Goal: Task Accomplishment & Management: Use online tool/utility

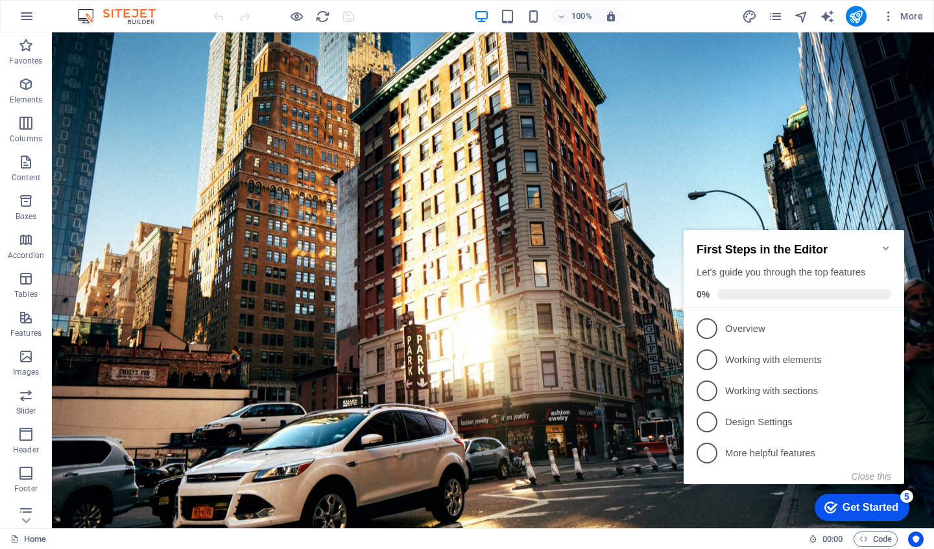
click at [881, 243] on icon "Minimize checklist" at bounding box center [886, 248] width 10 height 10
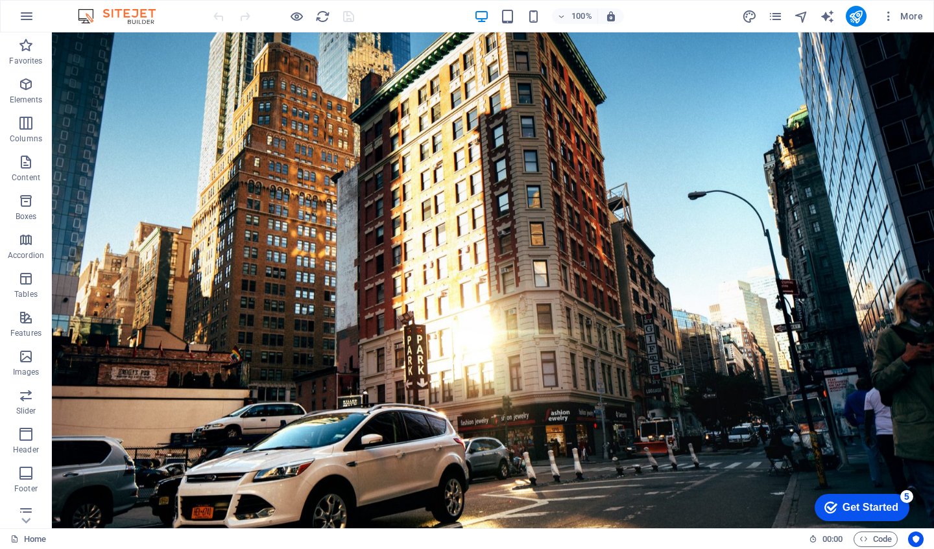
click at [889, 21] on icon "button" at bounding box center [888, 16] width 13 height 13
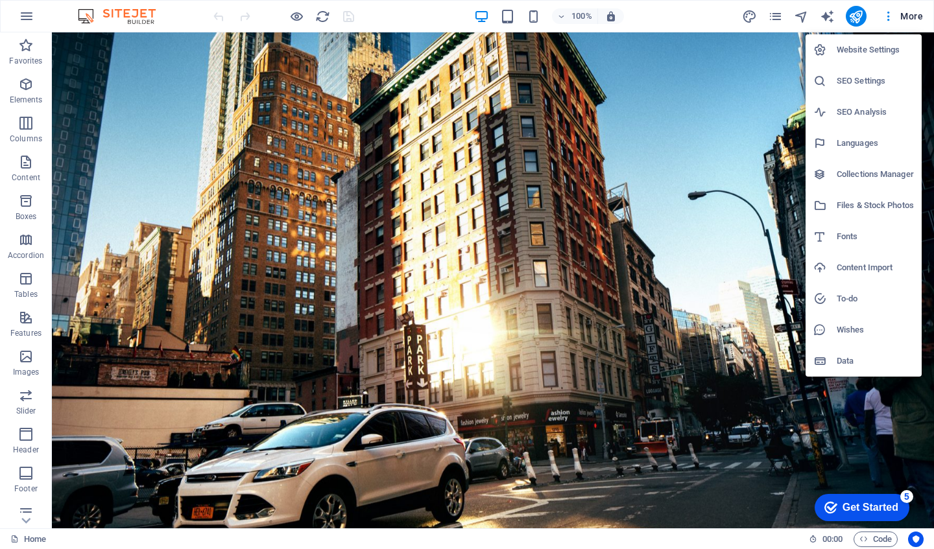
click at [869, 48] on h6 "Website Settings" at bounding box center [875, 50] width 77 height 16
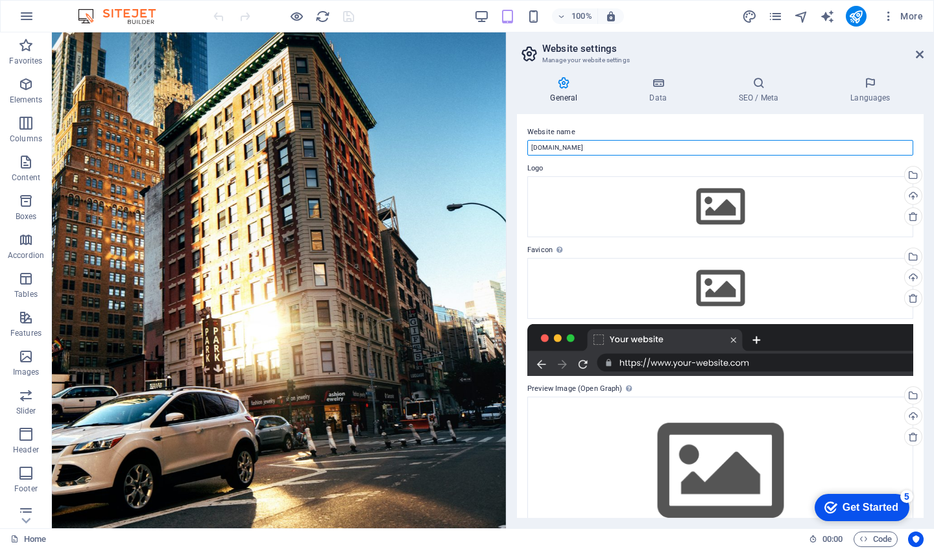
click at [603, 149] on input "[DOMAIN_NAME]" at bounding box center [720, 148] width 386 height 16
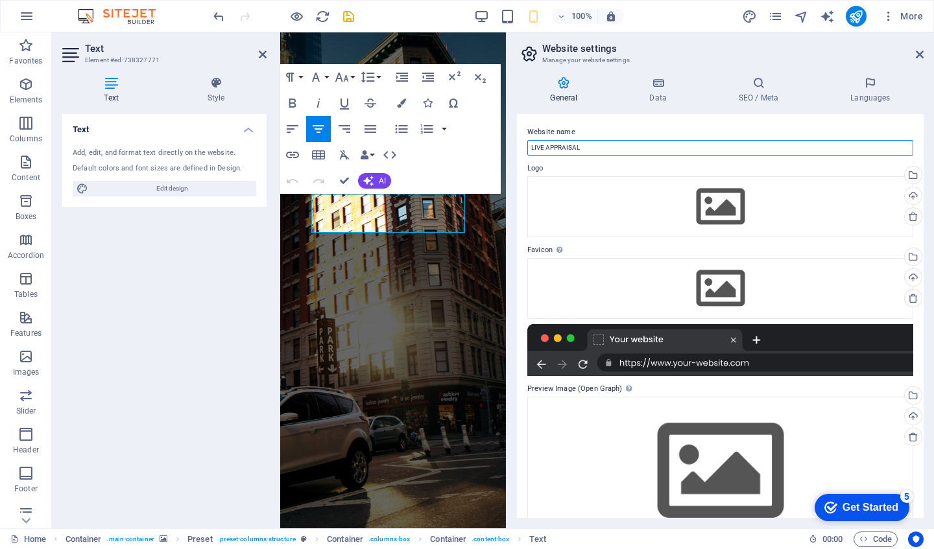
click at [616, 151] on input "LIVE APPRAISAL" at bounding box center [720, 148] width 386 height 16
paste input "Maximize your car's value and get paid in cash the same day."
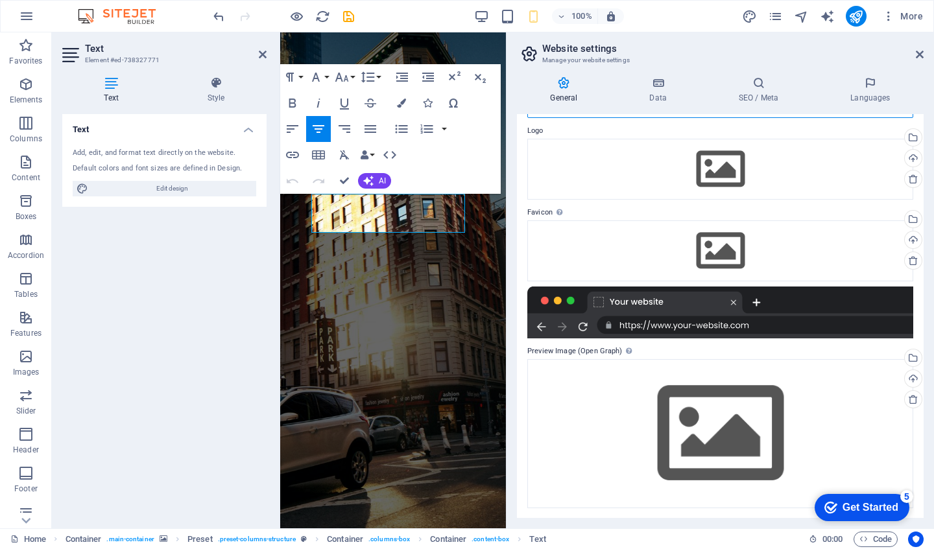
scroll to position [35, 0]
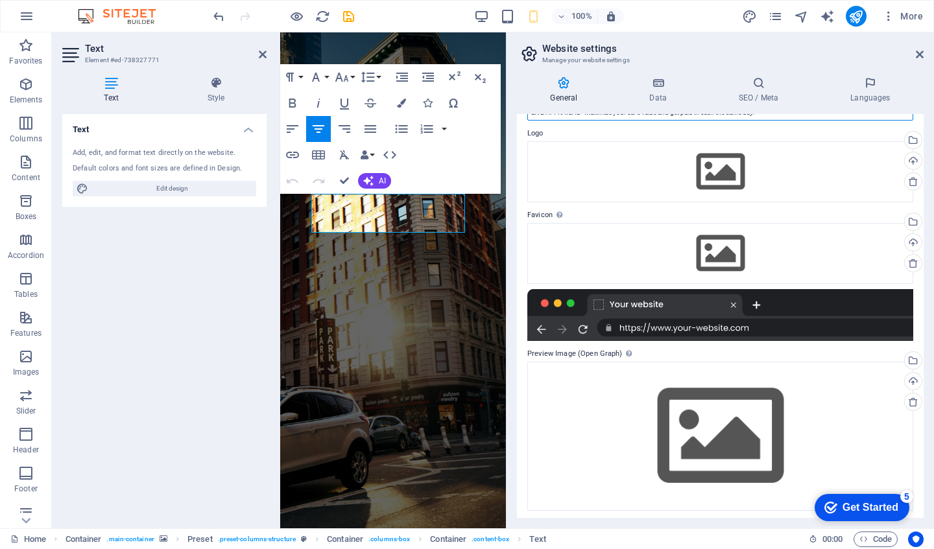
type input "LIVE APPRAISAL - Maximize your car's value and get paid in cash the same day."
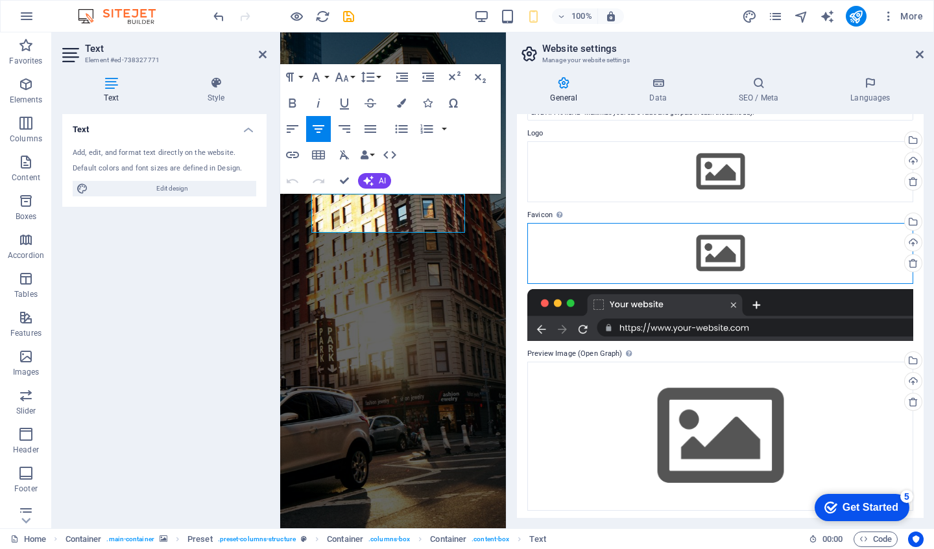
click at [691, 244] on div "Drag files here, click to choose files or select files from Files or our free s…" at bounding box center [720, 253] width 386 height 61
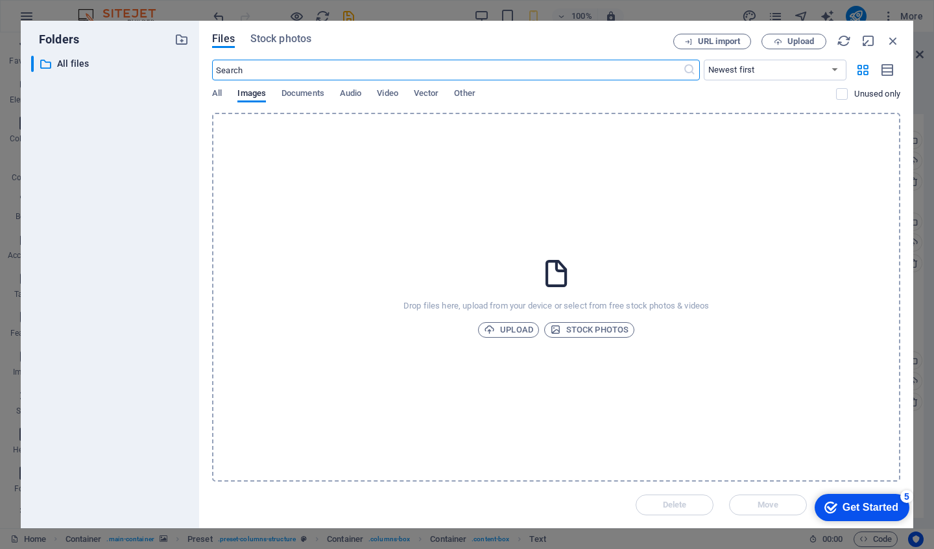
click at [220, 87] on div "​ Newest first Oldest first Name (A-Z) Name (Z-A) Size (0-9) Size (9-0) Resolut…" at bounding box center [556, 86] width 688 height 53
click at [219, 91] on span "All" at bounding box center [217, 95] width 10 height 18
click at [741, 69] on select "Newest first Oldest first Name (A-Z) Name (Z-A) Size (0-9) Size (9-0) Resolutio…" at bounding box center [775, 70] width 143 height 21
click at [280, 40] on span "Stock photos" at bounding box center [280, 39] width 61 height 16
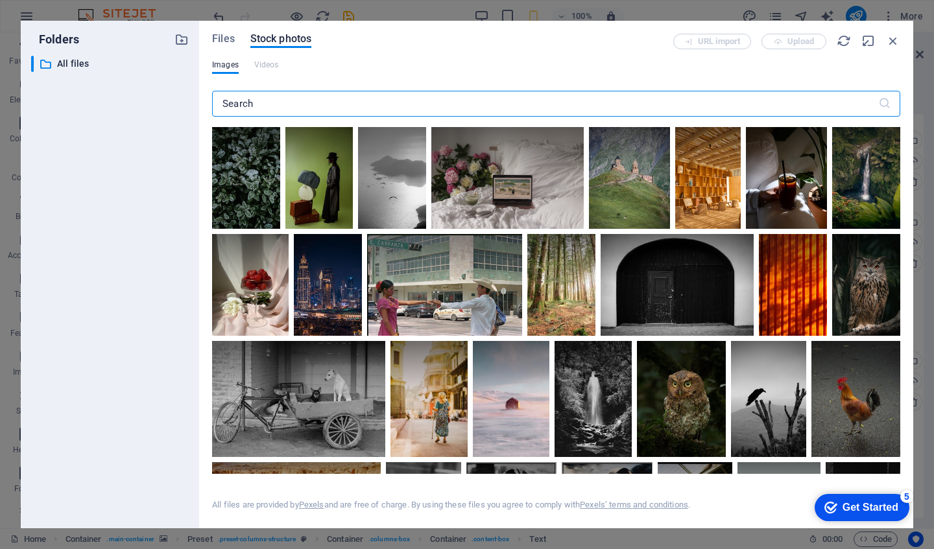
click at [267, 99] on input "text" at bounding box center [545, 104] width 666 height 26
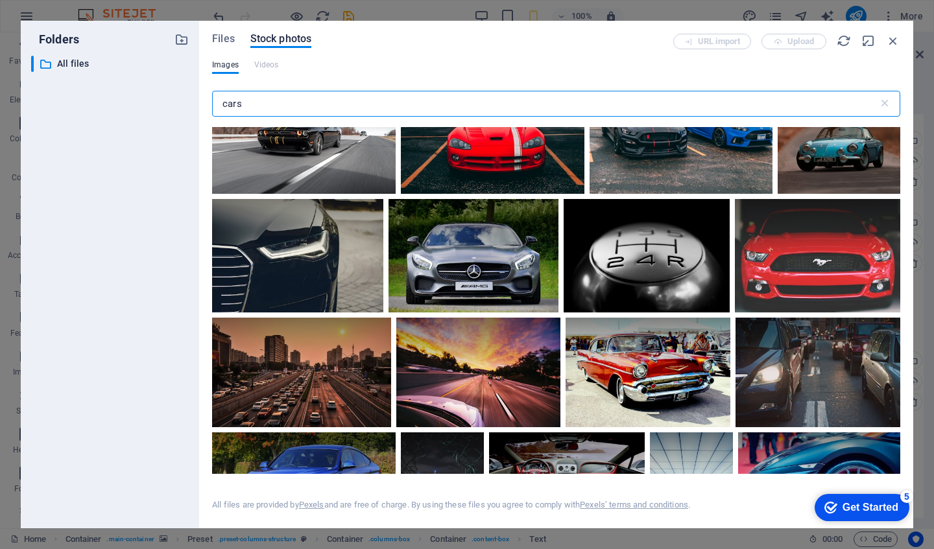
scroll to position [527, 0]
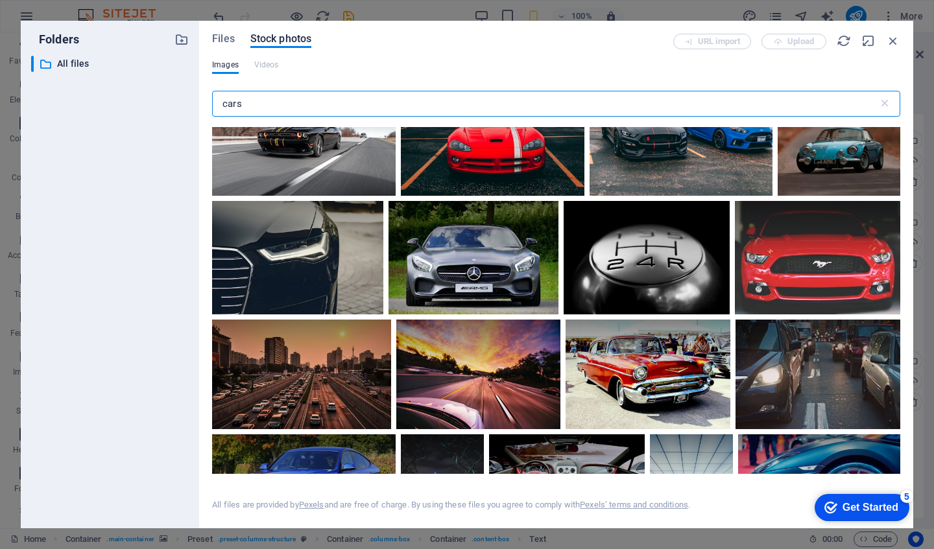
type input "cars"
click at [671, 265] on div at bounding box center [646, 258] width 165 height 114
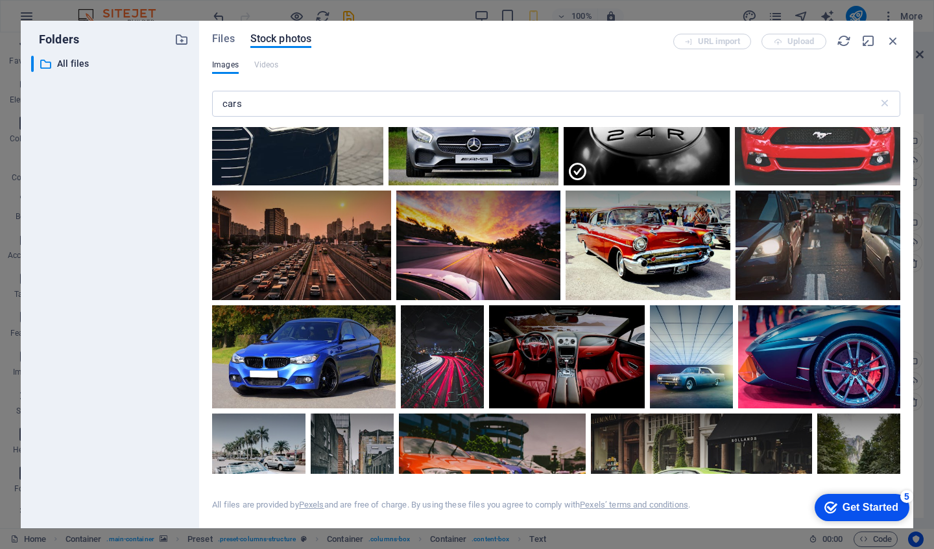
scroll to position [658, 0]
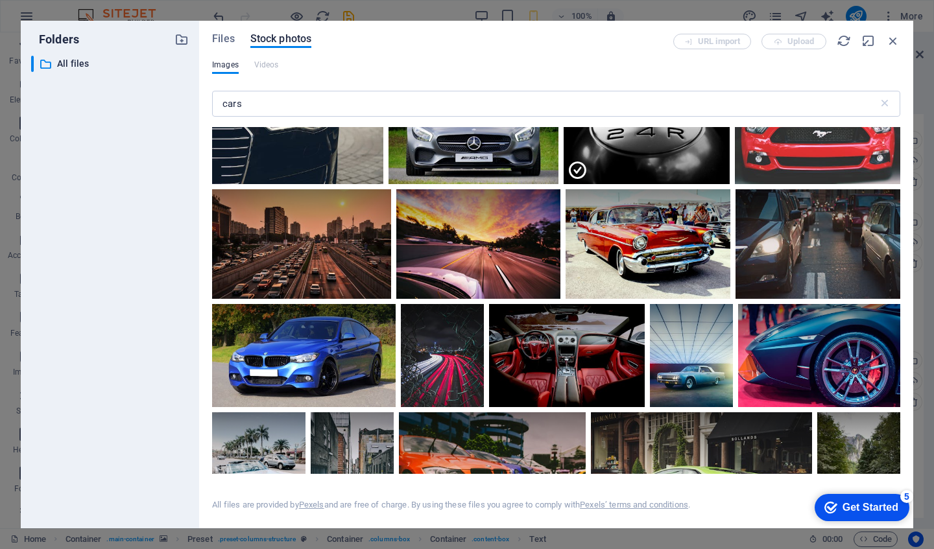
click at [856, 516] on div "checkmark Get Started 5" at bounding box center [862, 507] width 95 height 27
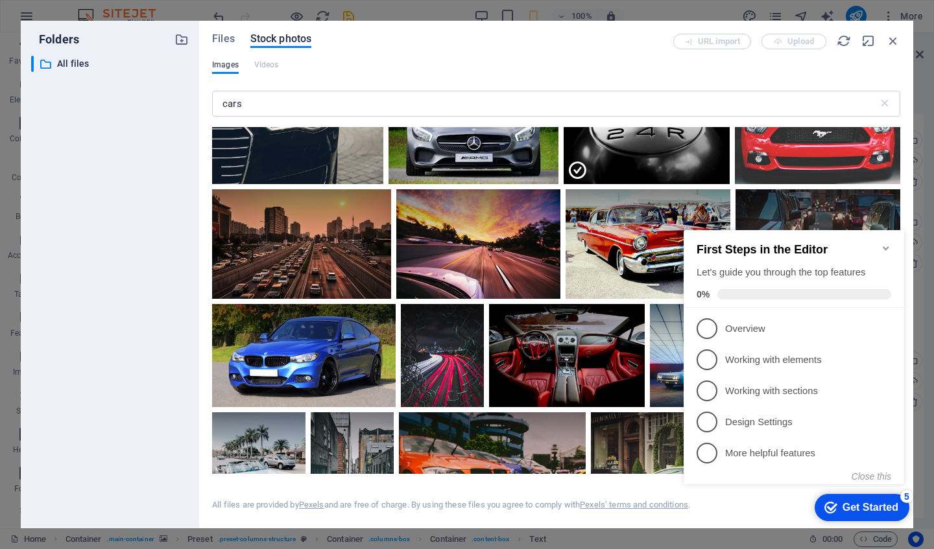
click at [886, 247] on icon "Minimize checklist" at bounding box center [886, 249] width 6 height 4
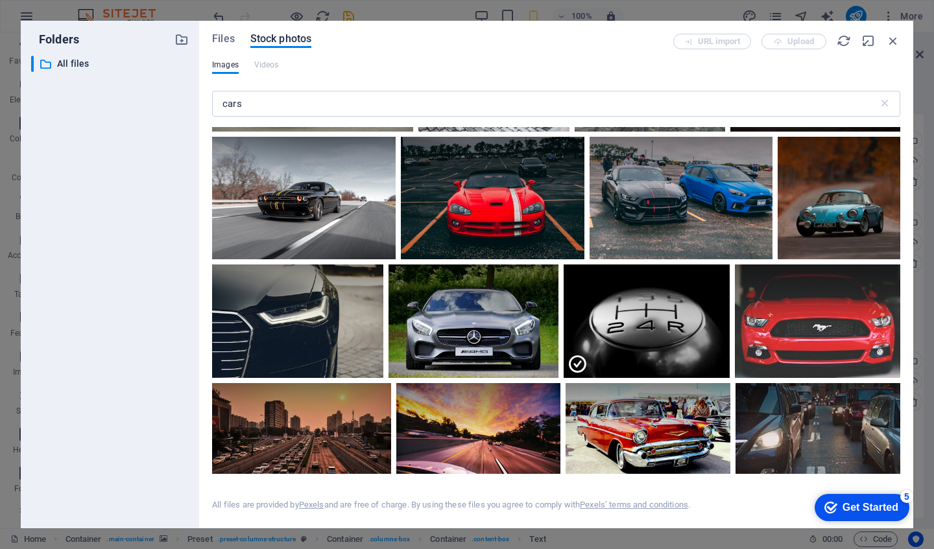
scroll to position [468, 0]
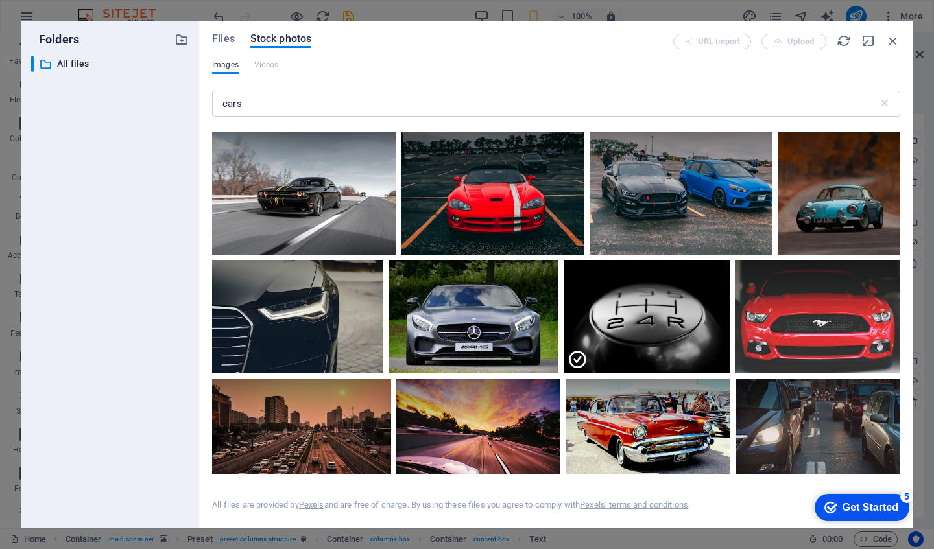
click at [714, 274] on icon at bounding box center [713, 276] width 22 height 22
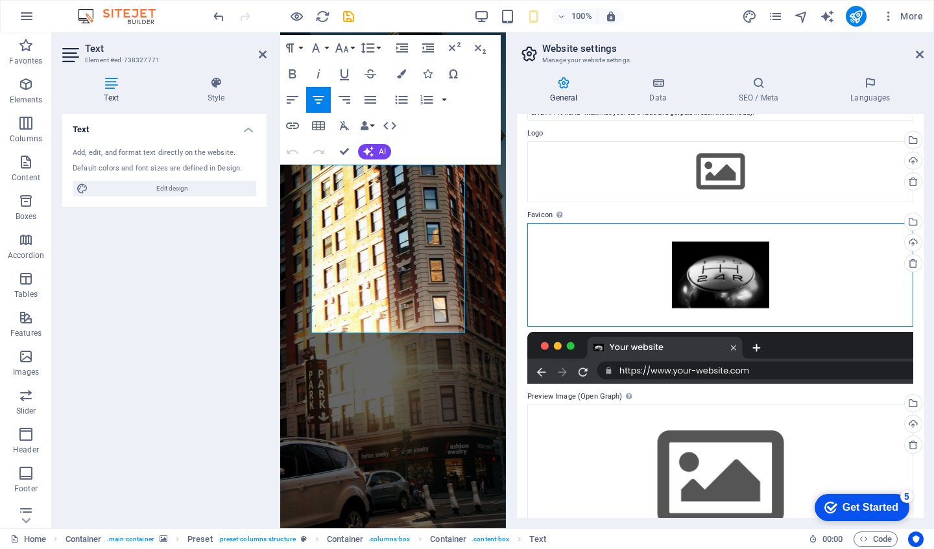
click at [712, 268] on div "Drag files here, click to choose files or select files from Files or our free s…" at bounding box center [720, 275] width 386 height 104
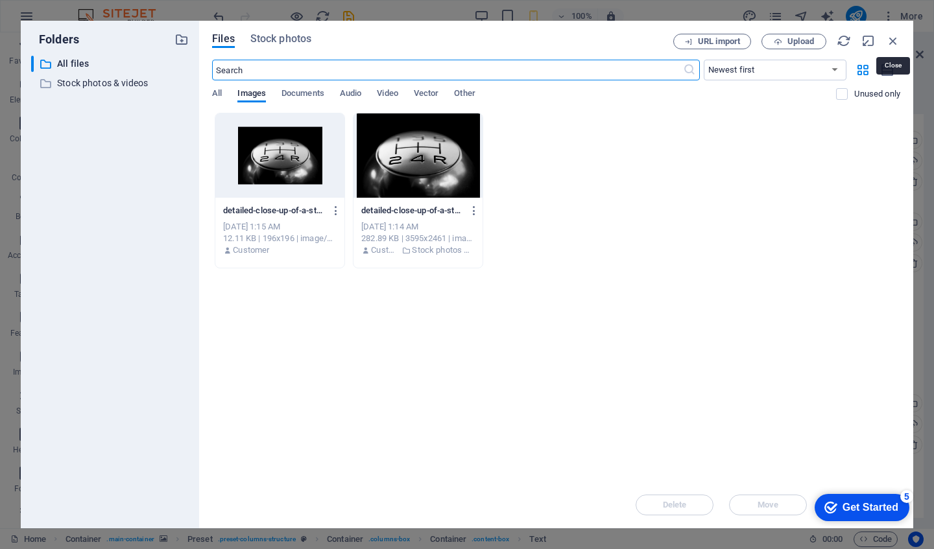
click at [893, 39] on icon "button" at bounding box center [893, 41] width 14 height 14
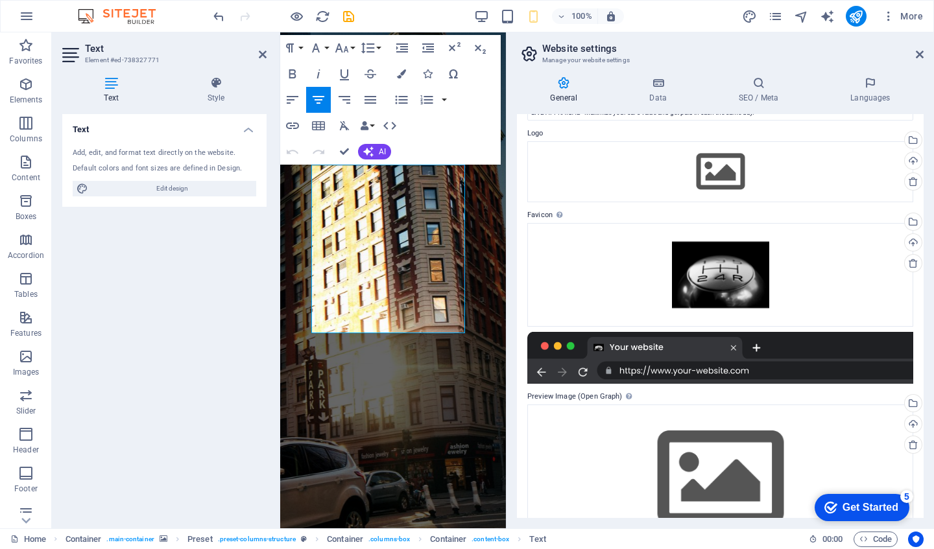
click at [267, 51] on aside "Text Element #ed-738327771 Text Style Text Add, edit, and format text directly …" at bounding box center [166, 280] width 228 height 496
click at [262, 53] on icon at bounding box center [263, 54] width 8 height 10
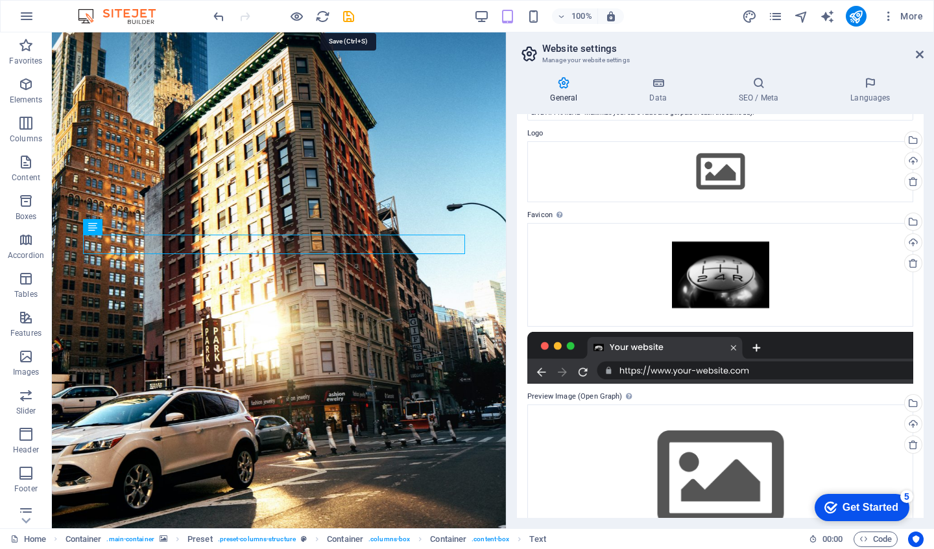
click at [353, 17] on icon "save" at bounding box center [348, 16] width 15 height 15
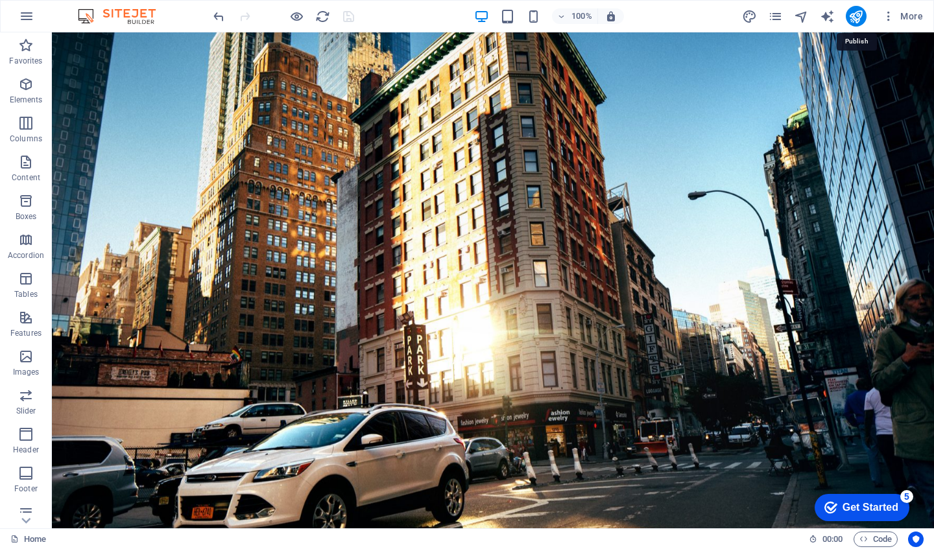
click at [855, 13] on icon "publish" at bounding box center [856, 16] width 15 height 15
click at [891, 18] on icon "button" at bounding box center [888, 16] width 13 height 13
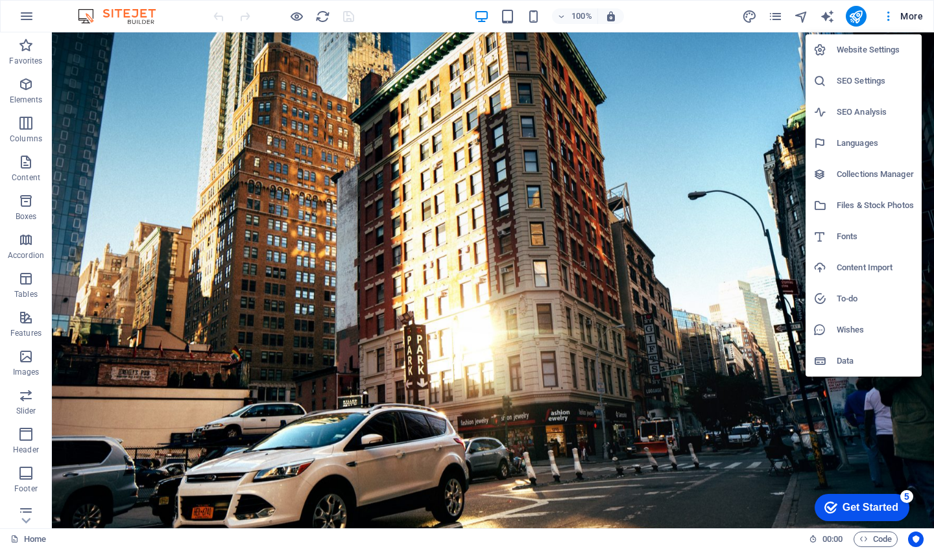
click at [869, 50] on h6 "Website Settings" at bounding box center [875, 50] width 77 height 16
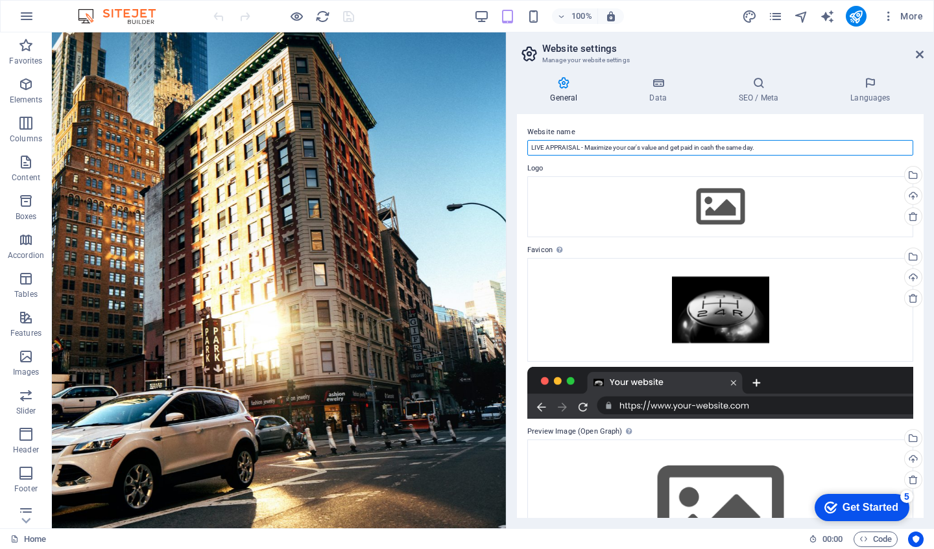
click at [610, 147] on input "LIVE APPRAISAL - Maximize your car's value and get paid in cash the same day." at bounding box center [720, 148] width 386 height 16
click at [658, 86] on icon at bounding box center [658, 83] width 84 height 13
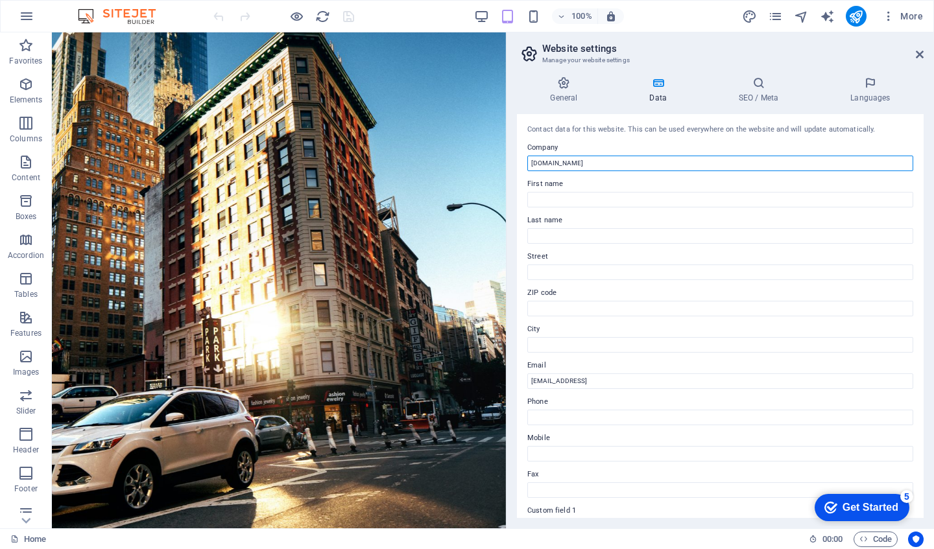
click at [595, 165] on input "[DOMAIN_NAME]" at bounding box center [720, 164] width 386 height 16
paste input "LIVE APPRAISAL - Maximize your car's value and get paid in cash the same day."
type input "LIVE APPRAISAL - Maximize your car's value and get paid in cash the same day."
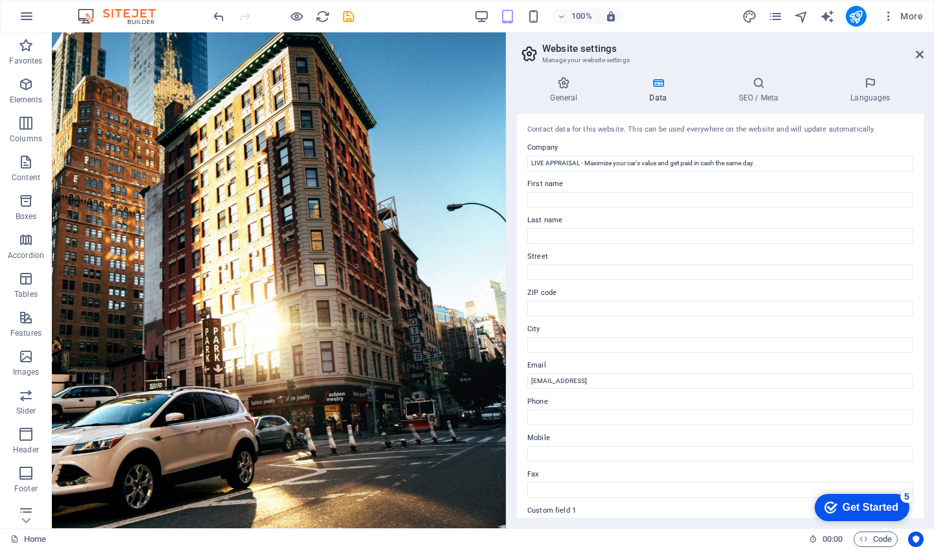
click at [748, 80] on icon at bounding box center [758, 83] width 106 height 13
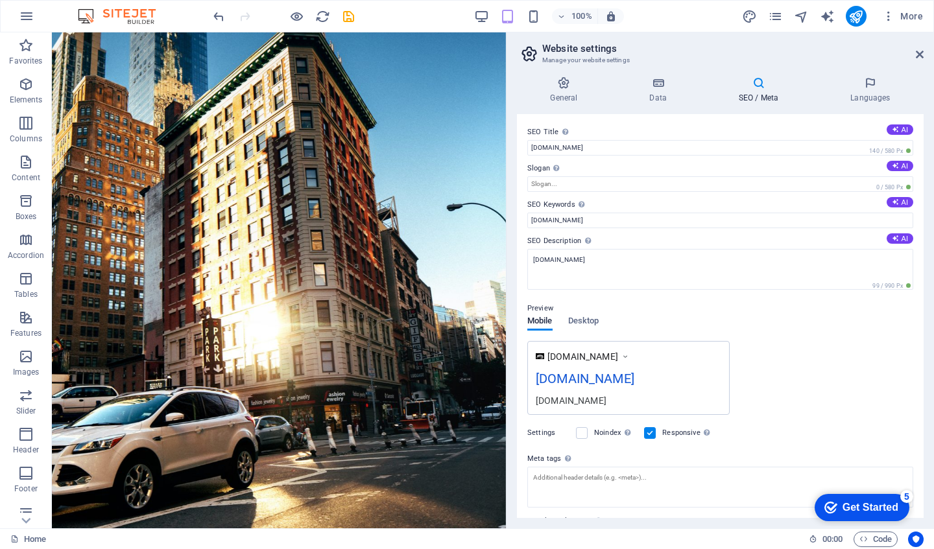
click at [594, 355] on span "[DOMAIN_NAME]" at bounding box center [583, 356] width 71 height 13
click at [573, 476] on textarea "Meta tags Enter HTML code here that will be placed inside the tags of your webs…" at bounding box center [720, 492] width 386 height 51
paste textarea "LIVE APPRAISAL - Maximize your car's value and get paid in cash the same day."
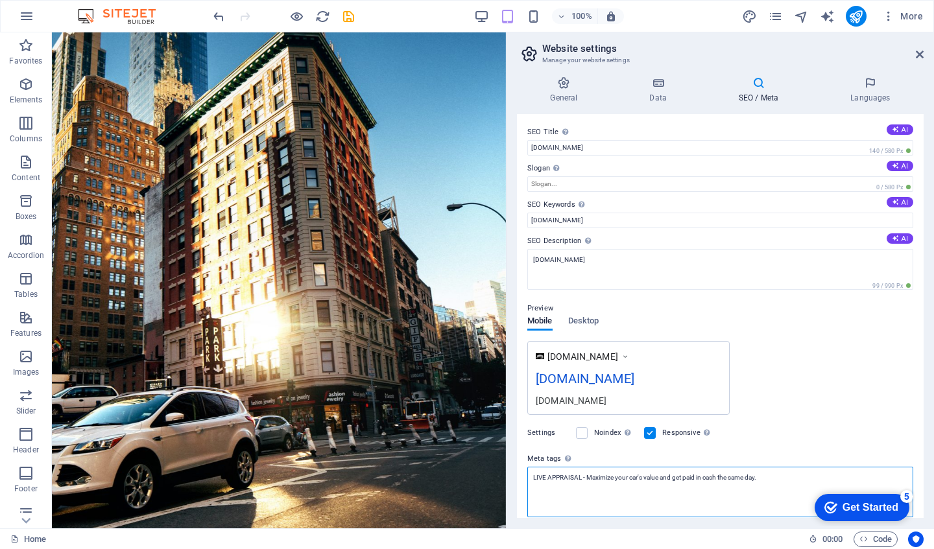
type textarea "LIVE APPRAISAL - Maximize your car's value and get paid in cash the same day."
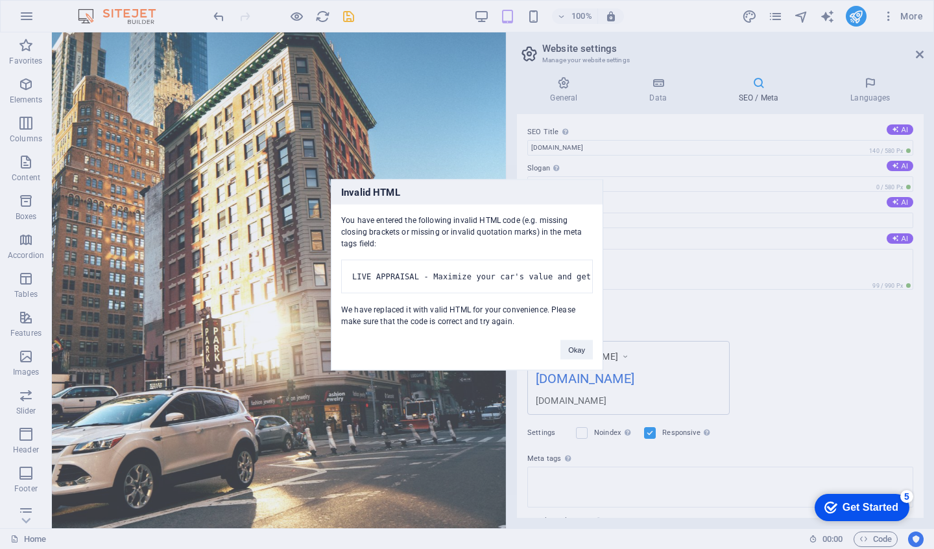
click at [620, 361] on body "liveappraisal.ca Home Favorites Elements Columns Content Boxes Accordion Tables…" at bounding box center [467, 274] width 934 height 549
click at [573, 357] on button "Okay" at bounding box center [576, 349] width 32 height 19
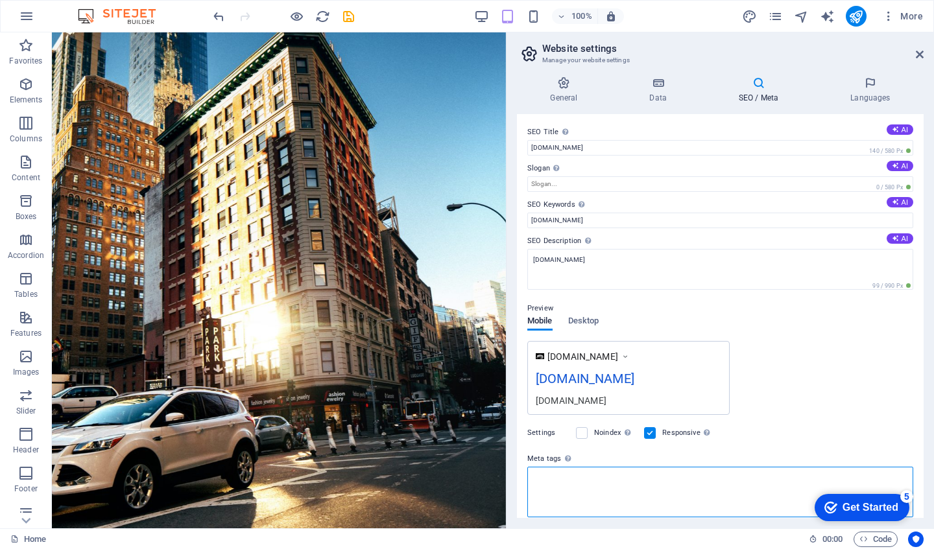
click at [568, 479] on textarea "Meta tags Enter HTML code here that will be placed inside the tags of your webs…" at bounding box center [720, 492] width 386 height 51
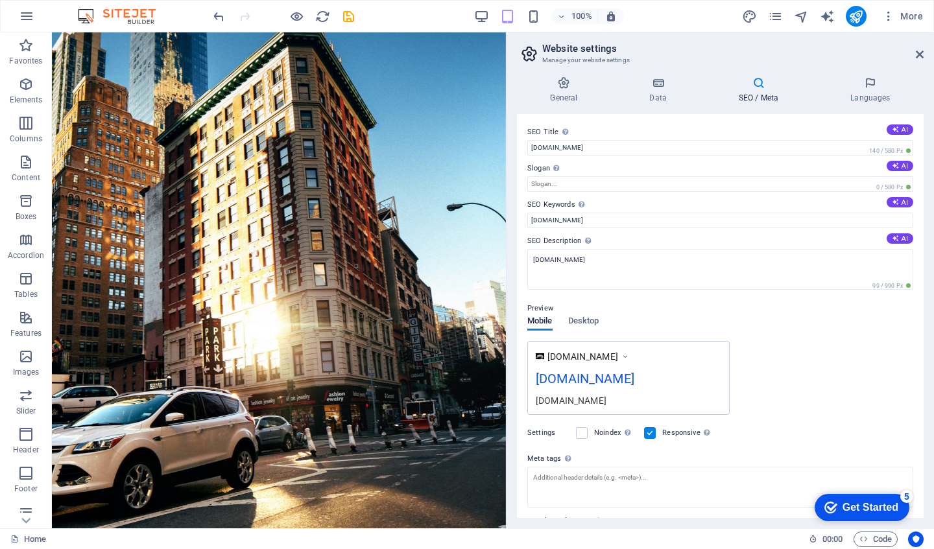
click at [570, 398] on div "liveappraisal.ca" at bounding box center [629, 401] width 186 height 14
click at [571, 320] on span "Desktop" at bounding box center [583, 322] width 31 height 18
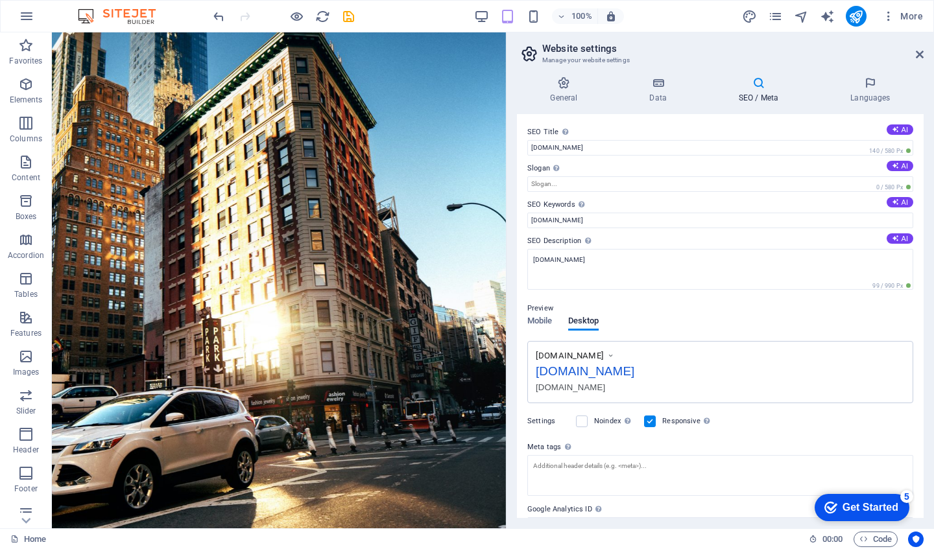
click at [548, 325] on span "Mobile" at bounding box center [539, 322] width 25 height 18
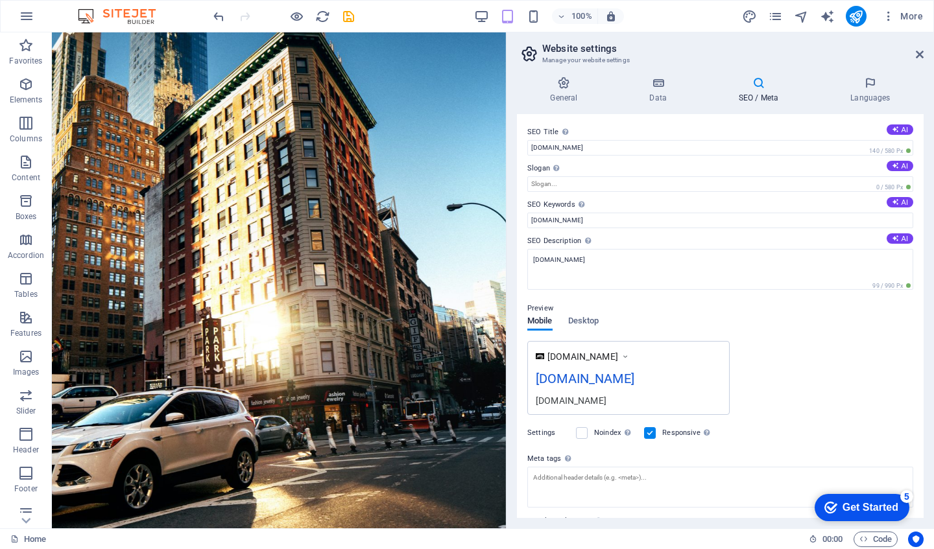
click at [592, 402] on div "liveappraisal.ca" at bounding box center [629, 401] width 186 height 14
click at [614, 380] on div "liveappraisal.ca" at bounding box center [629, 381] width 186 height 25
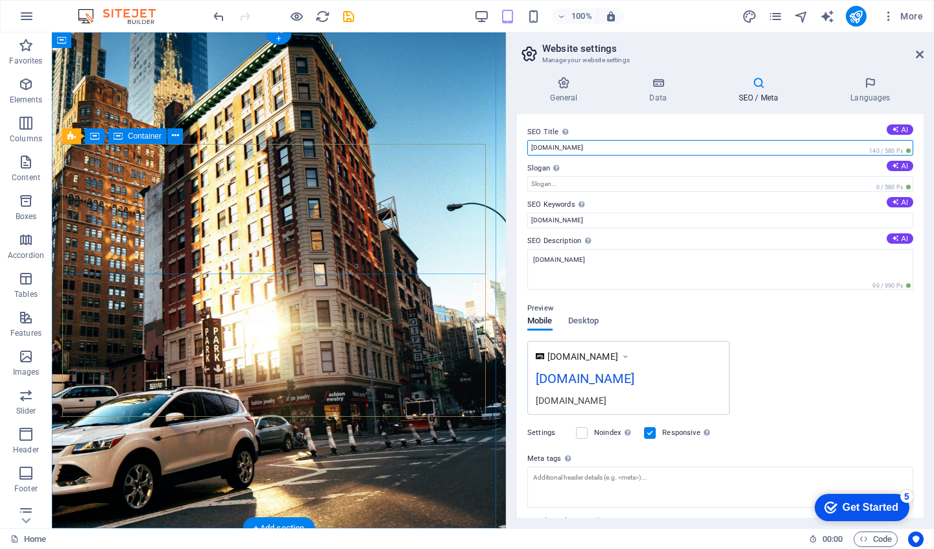
drag, startPoint x: 638, startPoint y: 176, endPoint x: 400, endPoint y: 145, distance: 240.8
click at [586, 147] on input "liveappraisal.ca" at bounding box center [720, 148] width 386 height 16
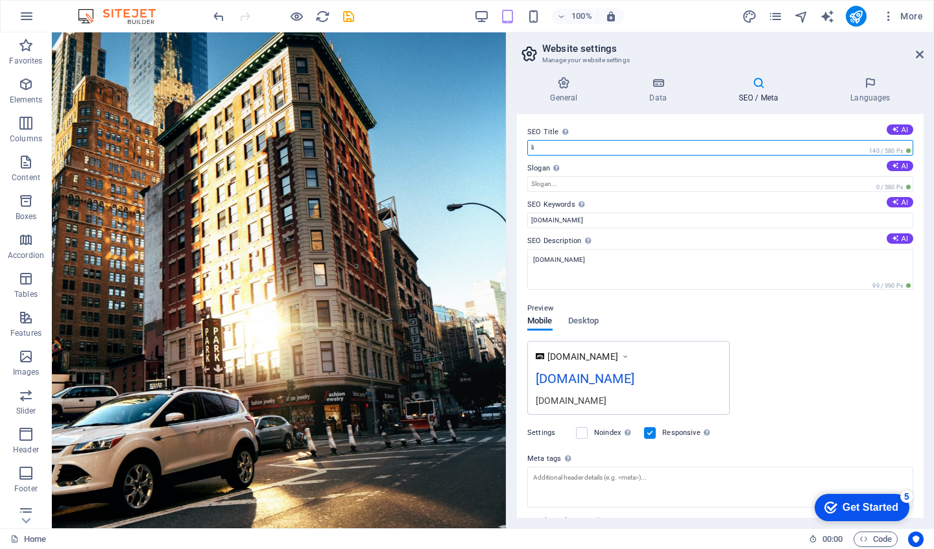
type input "l"
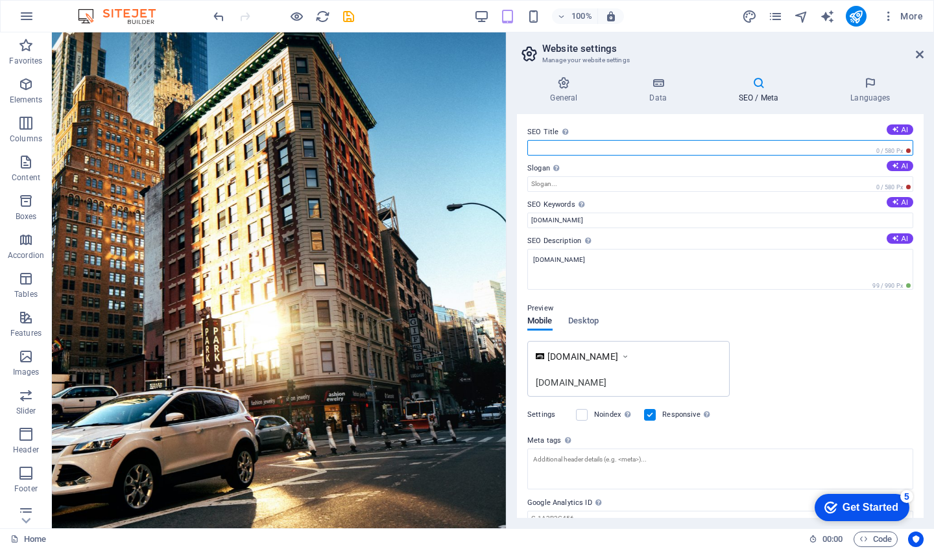
paste input "LIVE APPRAISAL - Maximize your car's value and get paid in cash the same day."
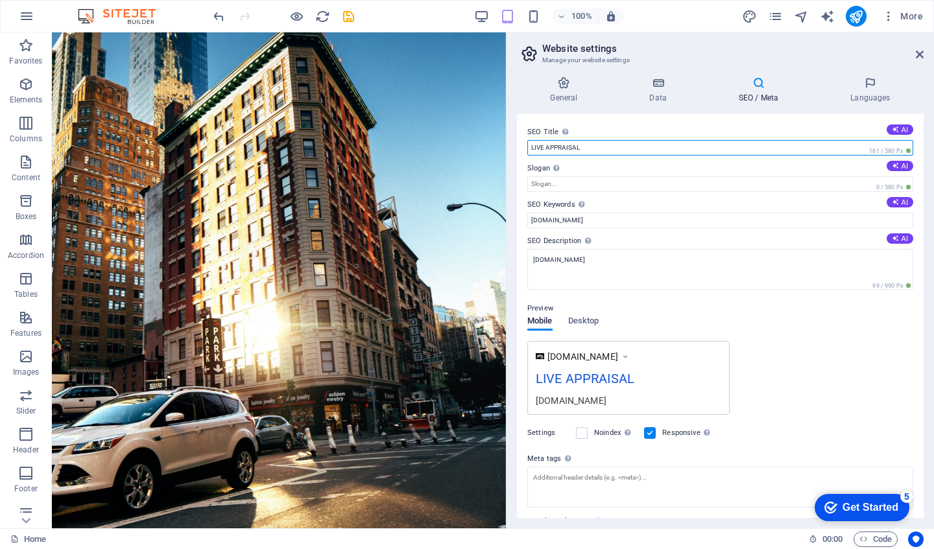
type input "LIVE APPRAISAL"
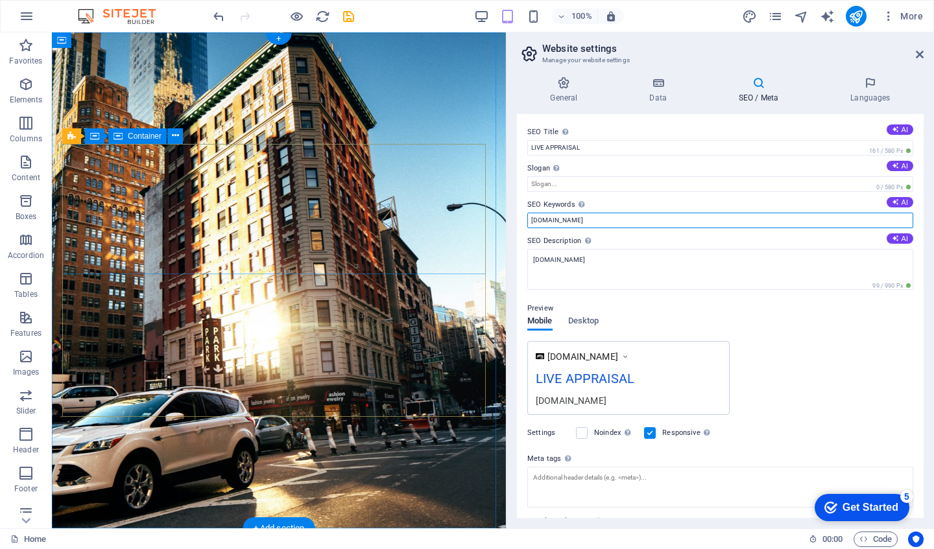
drag, startPoint x: 632, startPoint y: 255, endPoint x: 476, endPoint y: 233, distance: 157.2
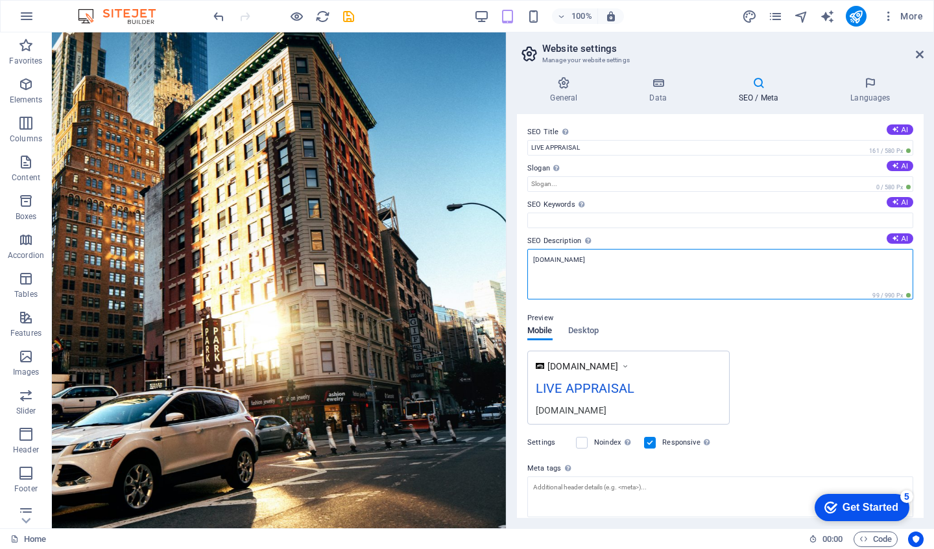
click at [586, 263] on textarea "liveappraisal.ca" at bounding box center [720, 274] width 386 height 51
type textarea "l"
paste textarea "LIVE APPRAISAL - Maximize your car's value and get paid in cash the same day."
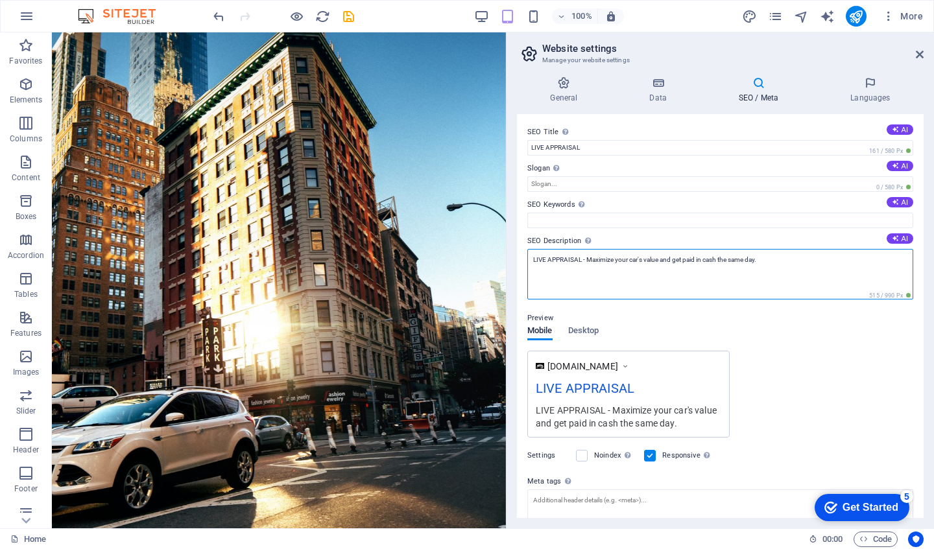
click at [586, 263] on textarea "LIVE APPRAISAL - Maximize your car's value and get paid in cash the same day." at bounding box center [720, 274] width 386 height 51
type textarea "Maximize your car's value and get paid in cash the same day."
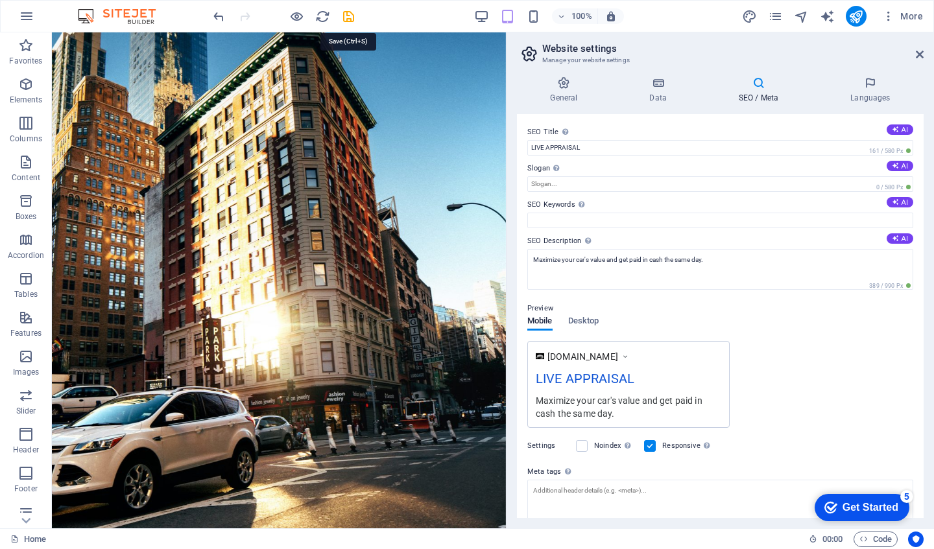
click at [348, 16] on icon "save" at bounding box center [348, 16] width 15 height 15
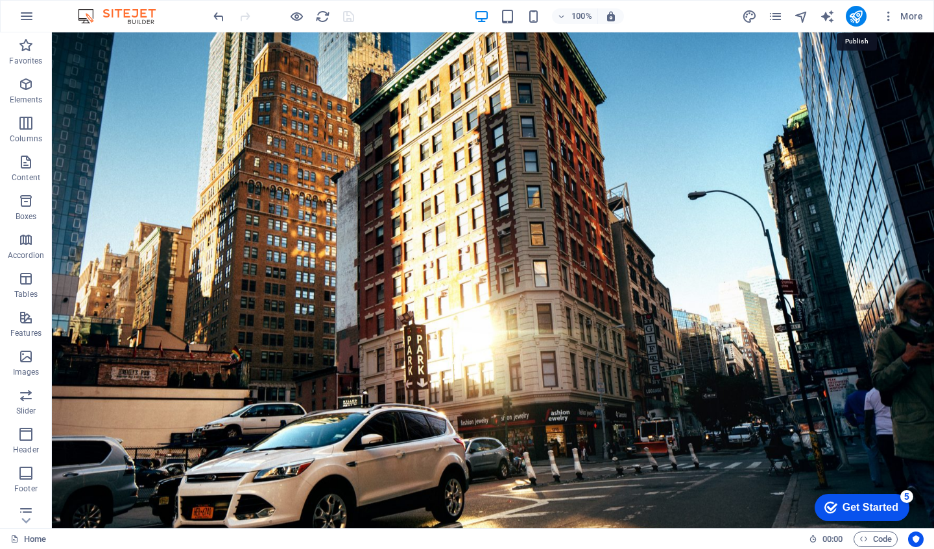
click at [858, 11] on icon "publish" at bounding box center [856, 16] width 15 height 15
click at [887, 16] on icon "button" at bounding box center [888, 16] width 13 height 13
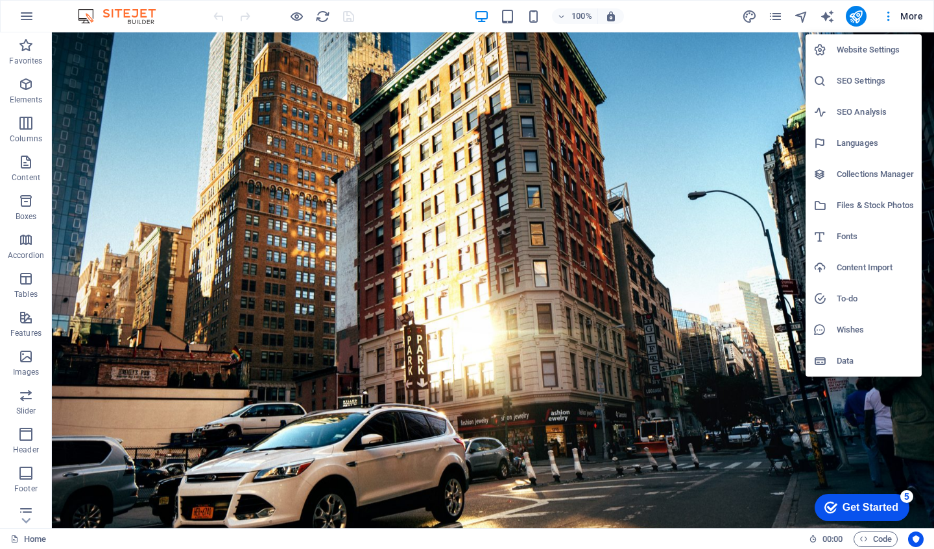
click at [849, 49] on h6 "Website Settings" at bounding box center [875, 50] width 77 height 16
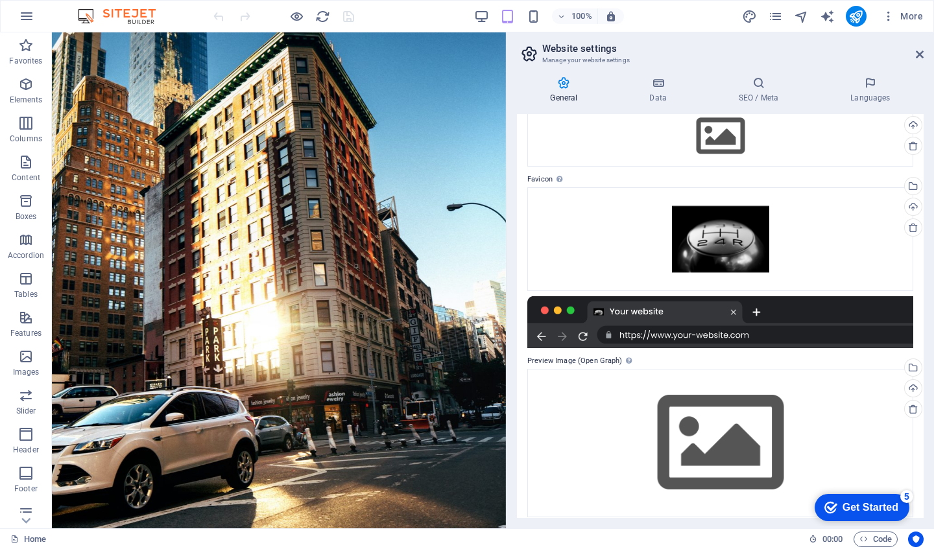
scroll to position [80, 0]
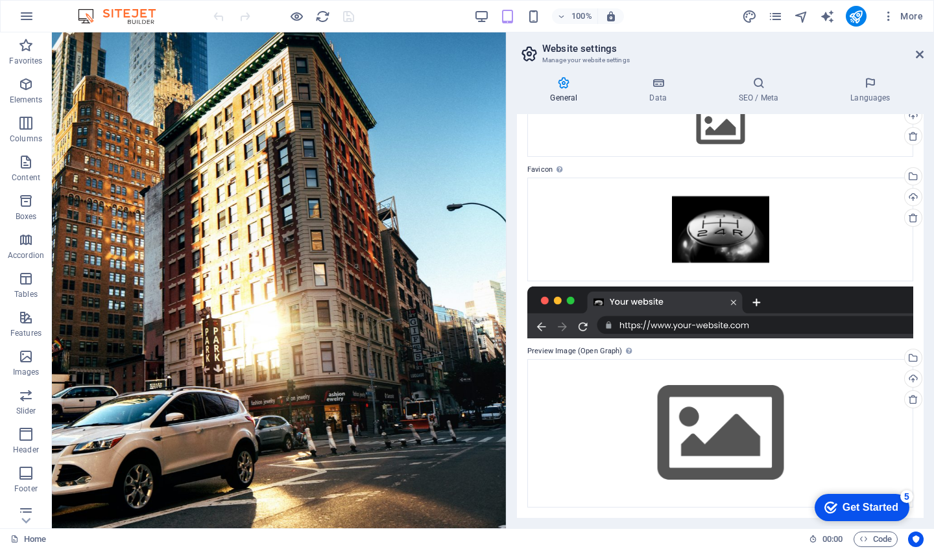
click at [766, 83] on icon at bounding box center [758, 83] width 106 height 13
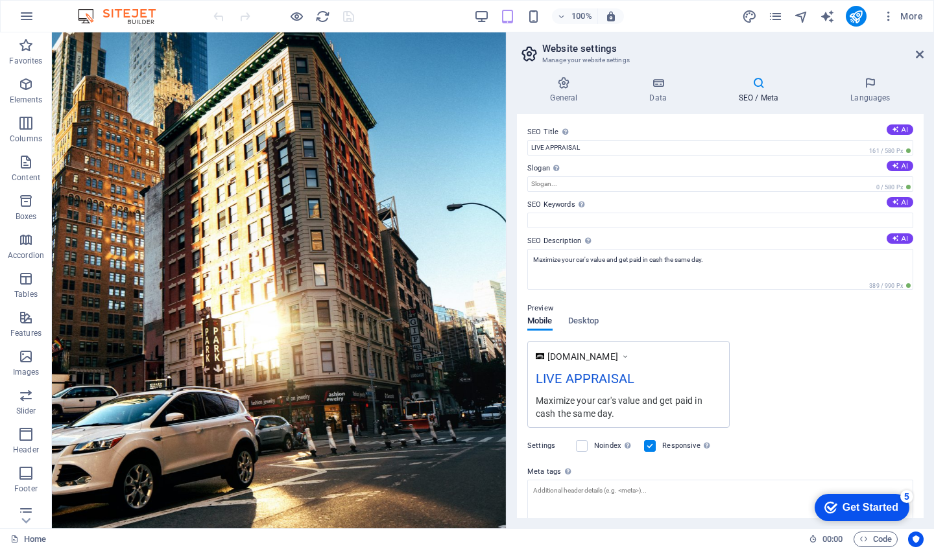
click at [589, 317] on span "Desktop" at bounding box center [583, 322] width 31 height 18
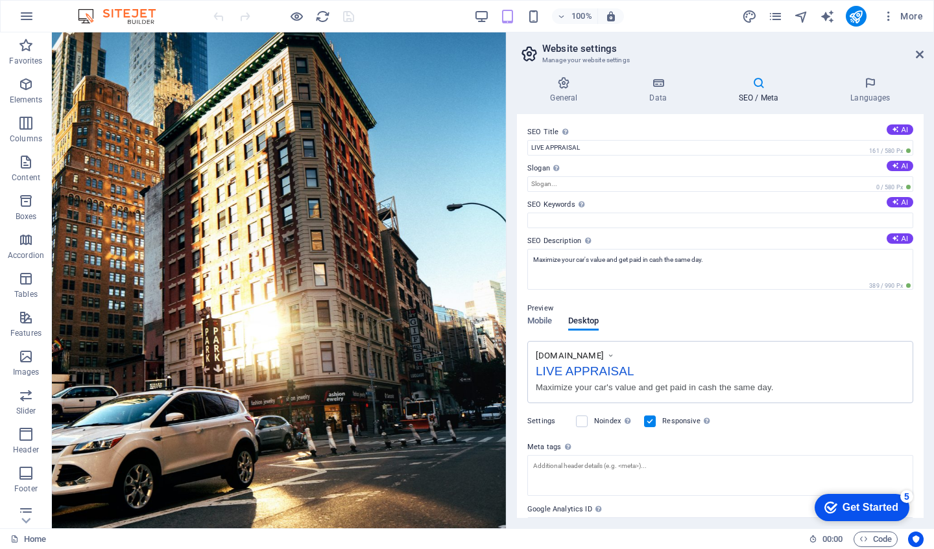
click at [666, 91] on h4 "Data" at bounding box center [661, 90] width 90 height 27
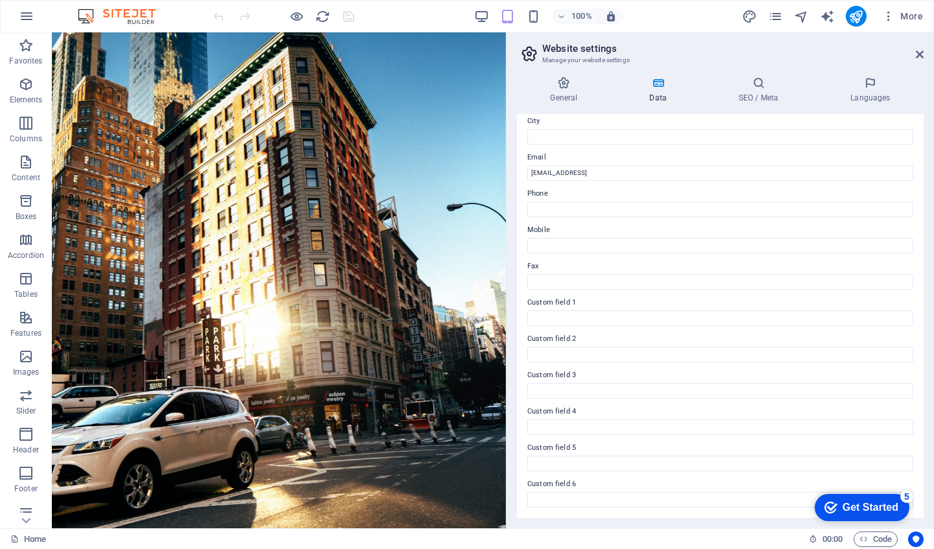
scroll to position [0, 0]
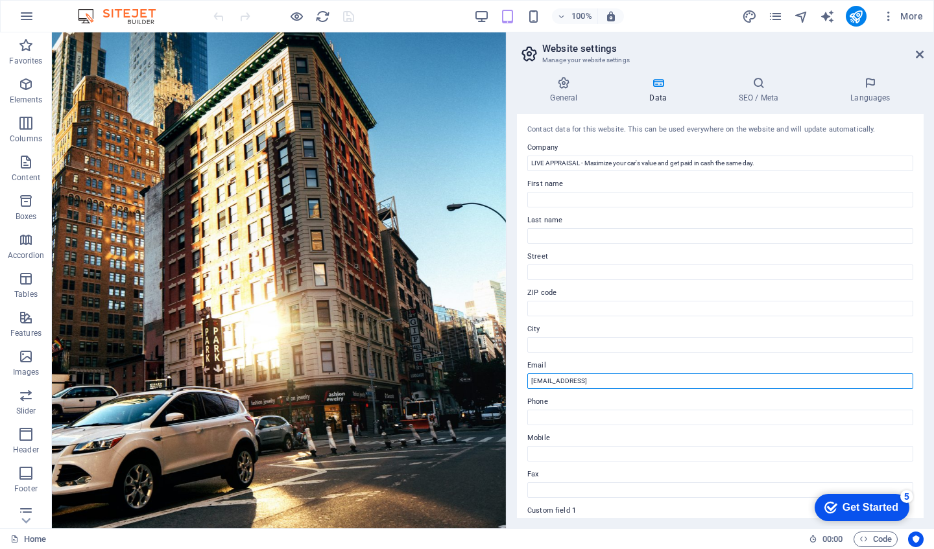
click at [701, 374] on input "[EMAIL_ADDRESS]" at bounding box center [720, 382] width 386 height 16
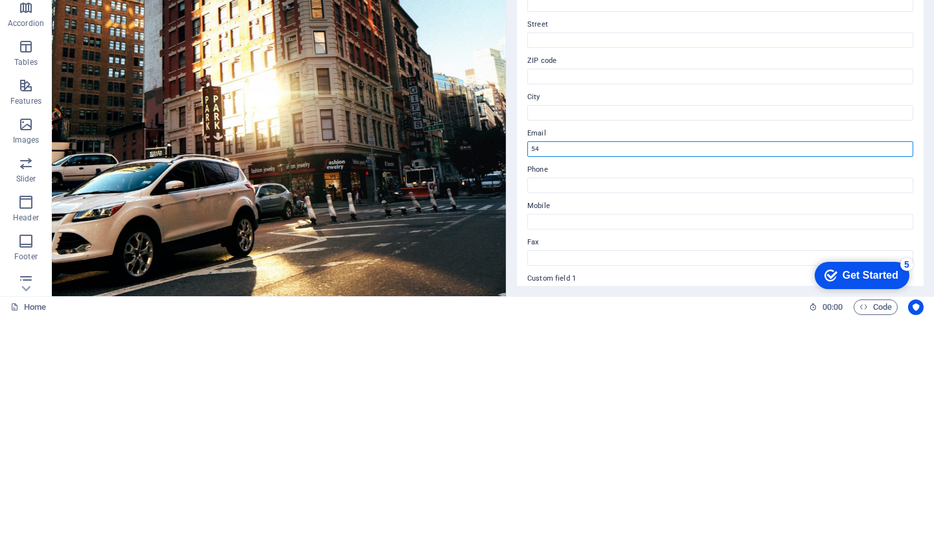
type input "5"
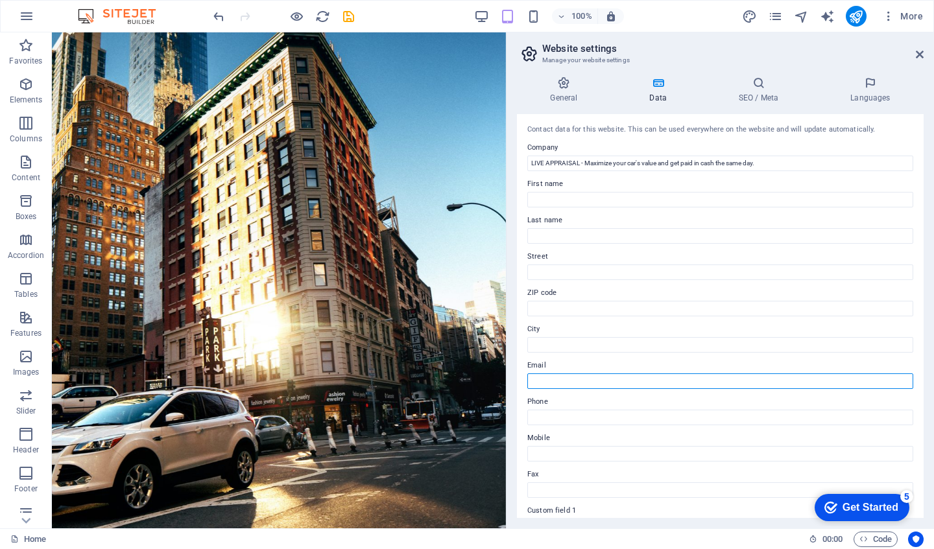
click at [572, 88] on icon at bounding box center [564, 83] width 94 height 13
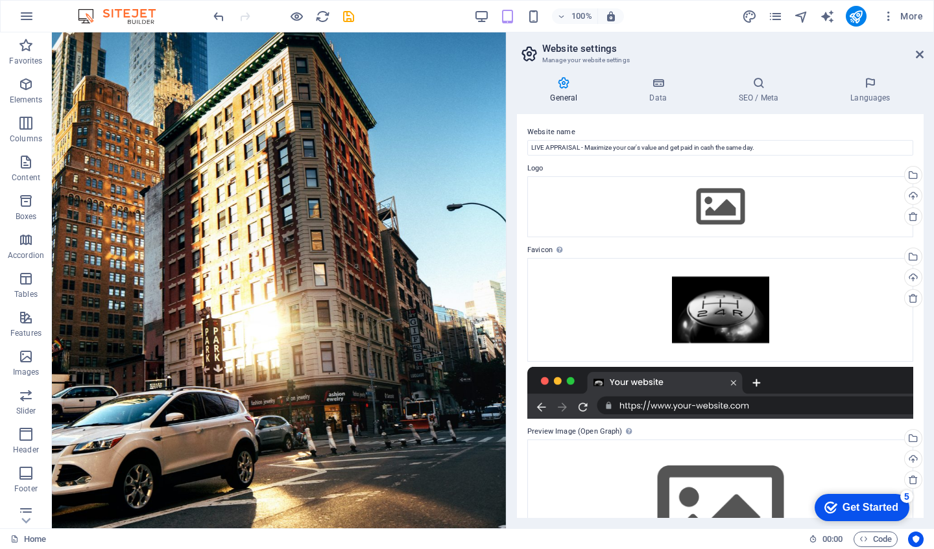
click at [350, 15] on icon "save" at bounding box center [348, 16] width 15 height 15
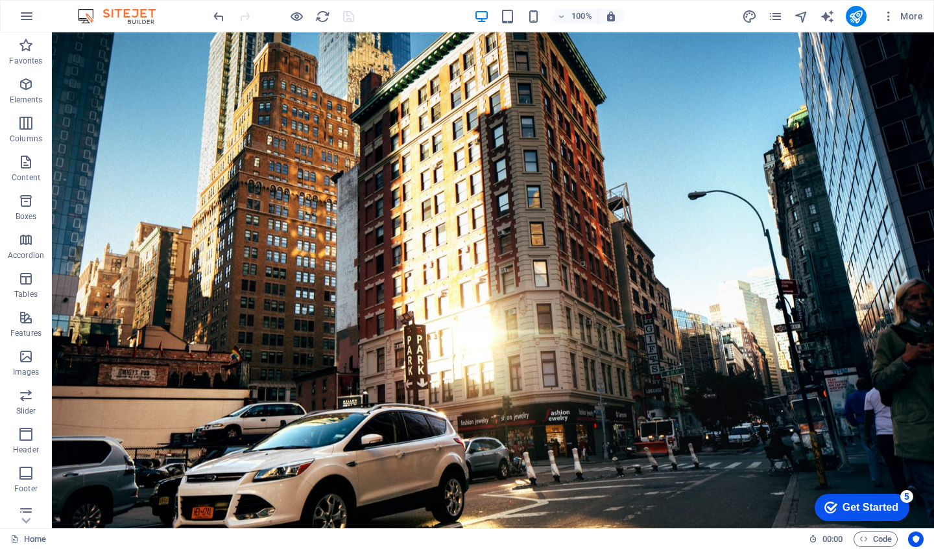
click at [301, 18] on icon "button" at bounding box center [296, 16] width 15 height 15
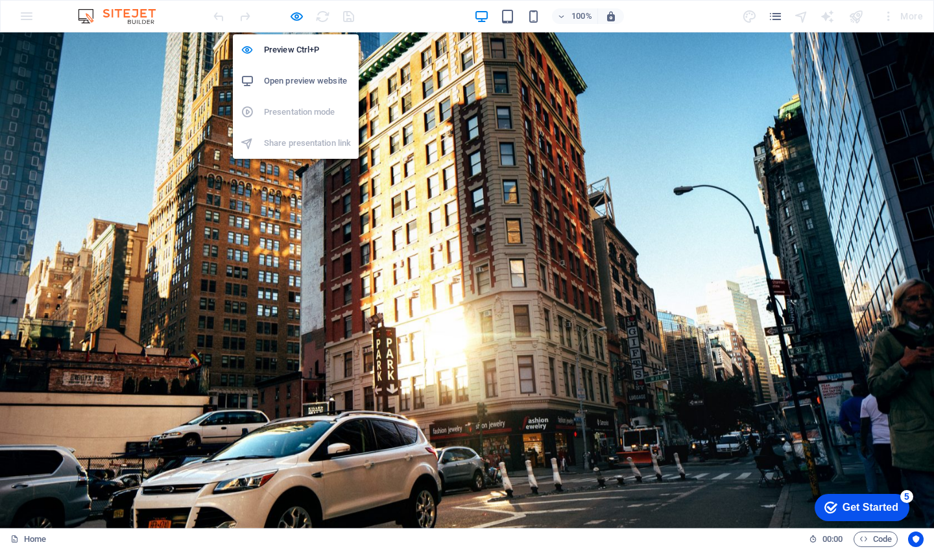
click at [306, 58] on li "Preview Ctrl+P" at bounding box center [296, 49] width 126 height 31
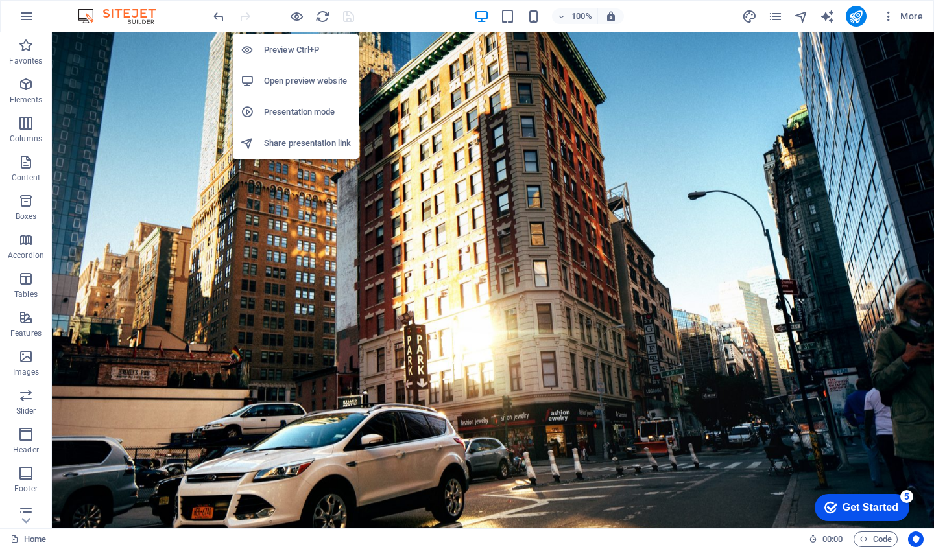
click at [859, 19] on icon "publish" at bounding box center [856, 16] width 15 height 15
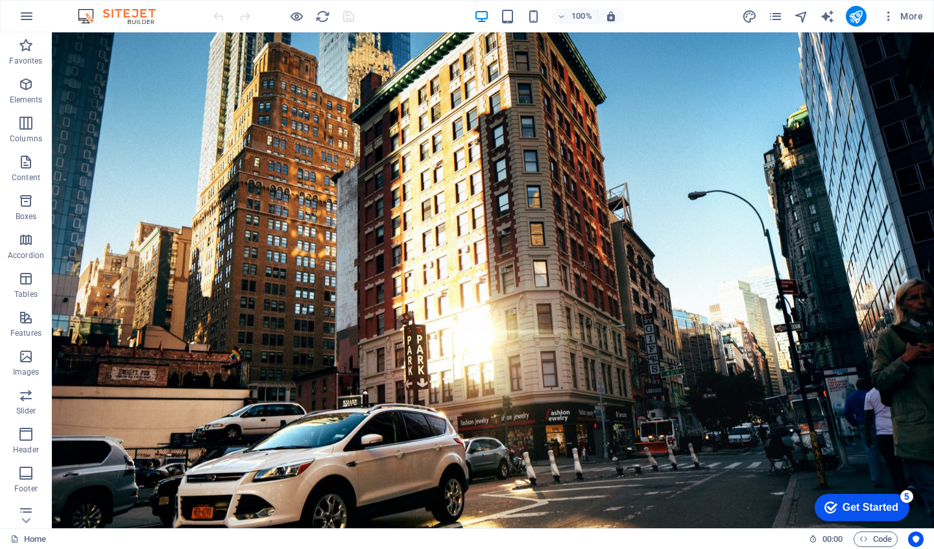
click at [778, 12] on icon "pages" at bounding box center [775, 16] width 15 height 15
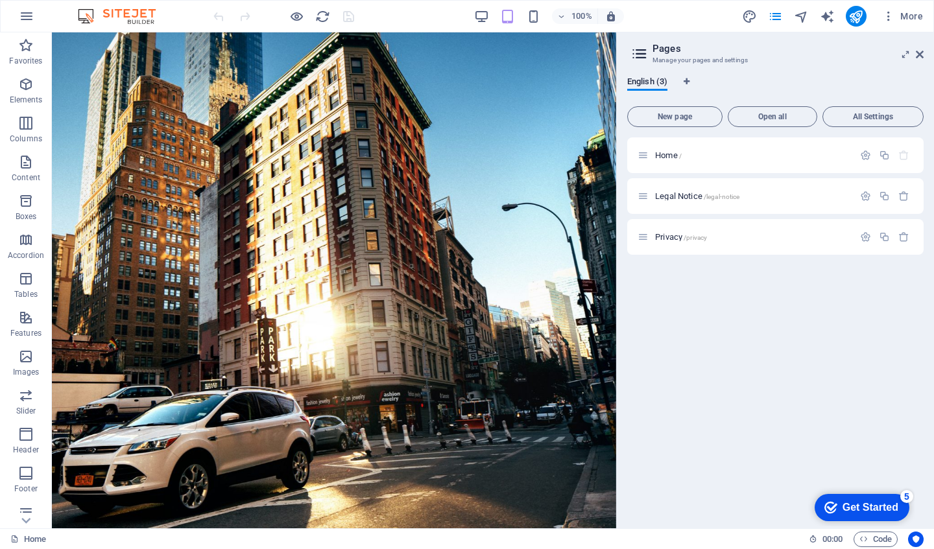
click at [642, 159] on icon at bounding box center [643, 155] width 11 height 11
click at [648, 197] on icon at bounding box center [643, 196] width 11 height 11
click at [647, 240] on icon at bounding box center [643, 237] width 11 height 11
click at [897, 117] on span "All Settings" at bounding box center [873, 117] width 90 height 8
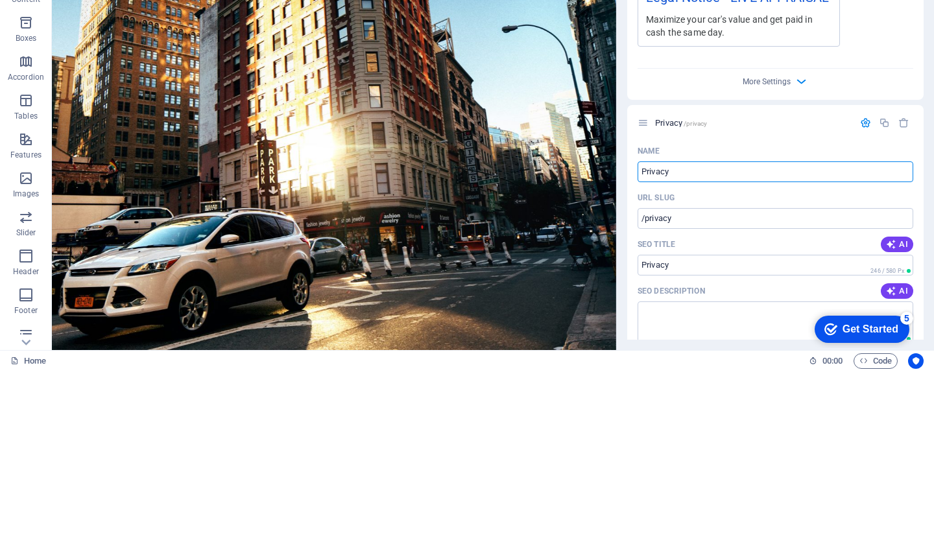
scroll to position [928, 0]
type input "P"
type input "/privac"
type input "Privac"
type input "/"
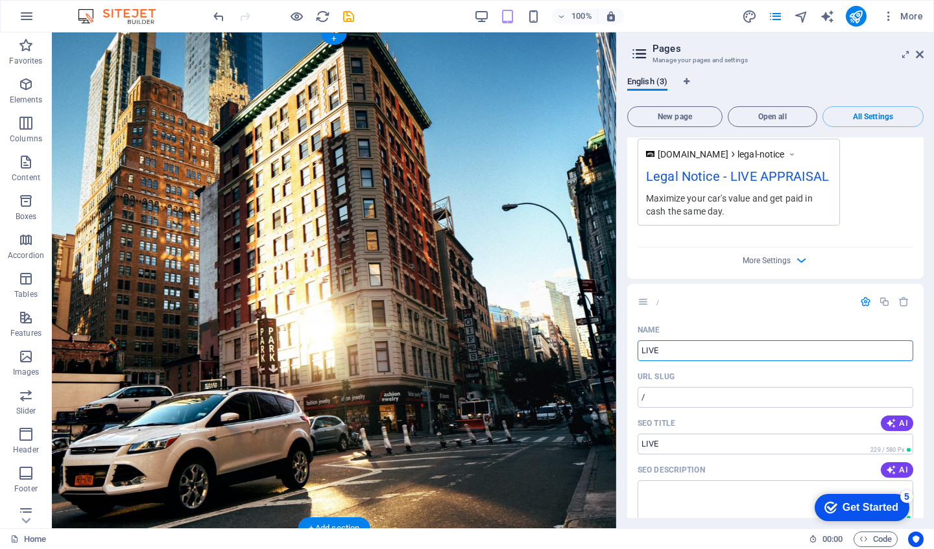
type input "LIVE A"
type input "/live"
type input "LIVE"
type input "LIVE APP"
type input "/live-a"
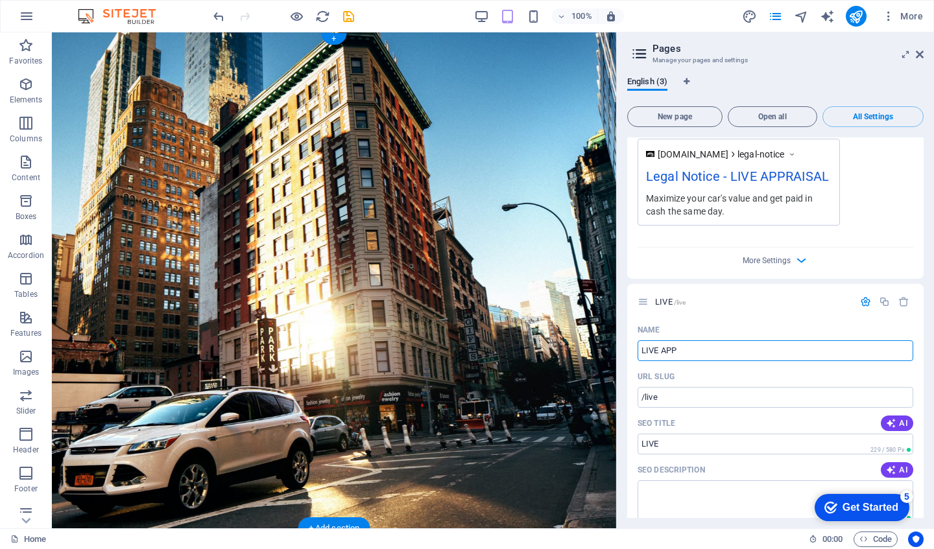
type input "LIVE A"
type input "LIVE APPRAISAL"
type input "/live-appraisal"
type input "LIVE APPRAISAL"
type input "L"
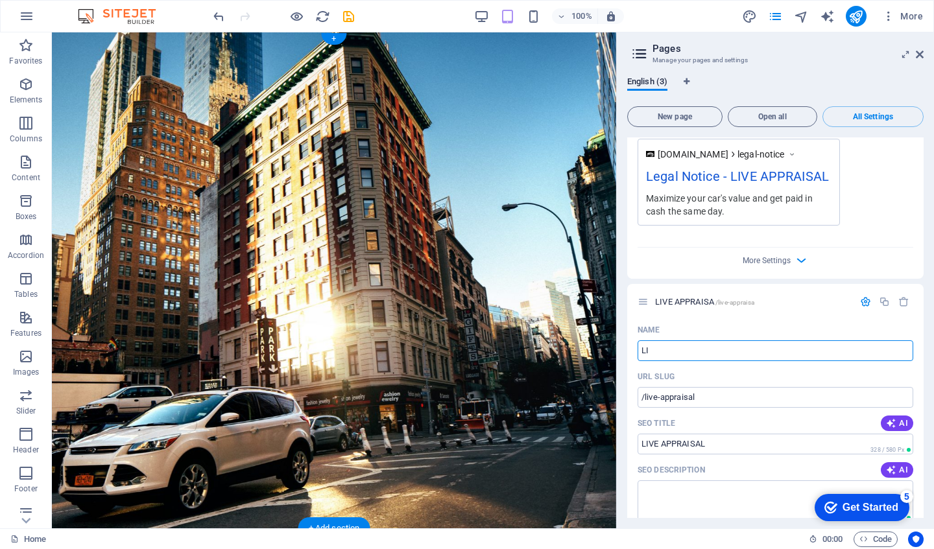
type input "/live-appraisa"
type input "LIVE APPRAISA"
type input "/"
type input "LIVE APPRA"
type input "/live-appr"
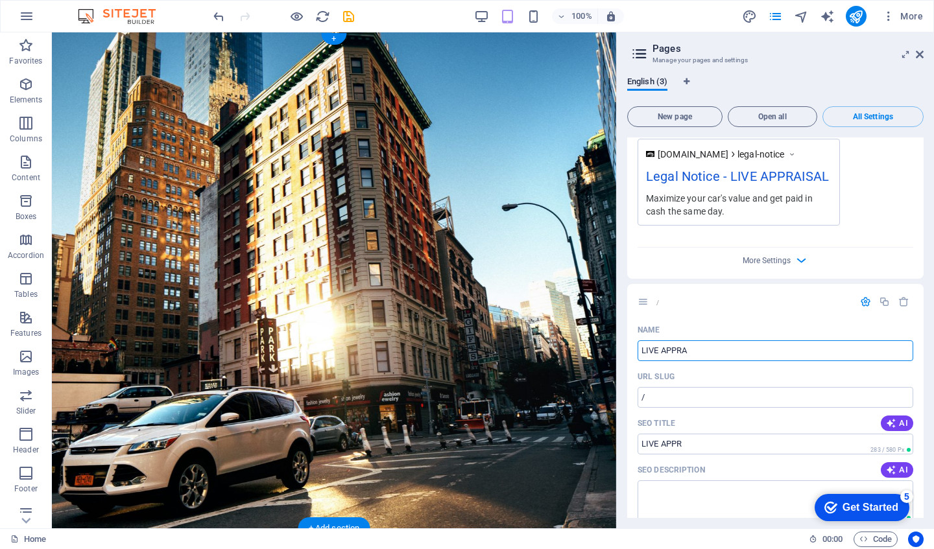
type input "LIVE APPR"
type input "LIVE APPRAISAL"
type input "/live-appraisal"
type input "LIVE APPRAISAL"
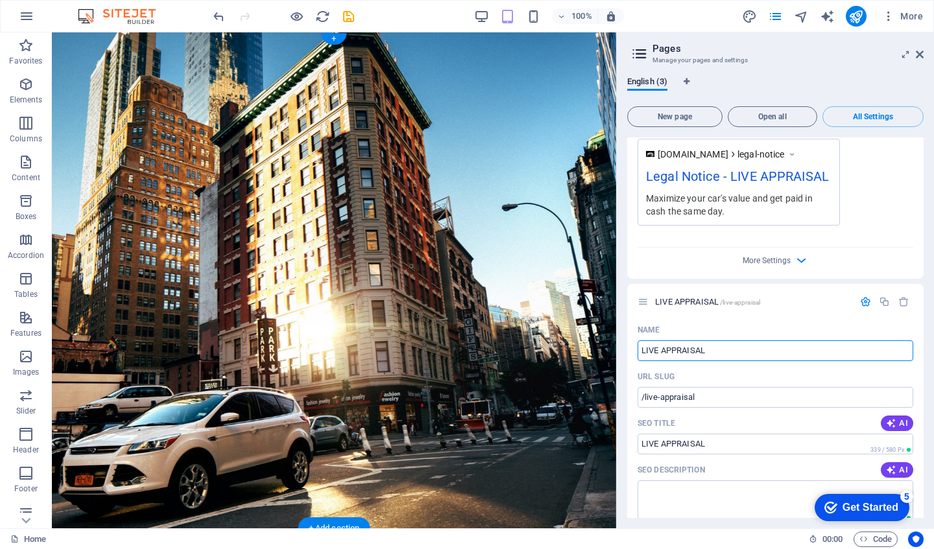
click at [726, 448] on input "LIVE APPRAISAL" at bounding box center [776, 444] width 276 height 21
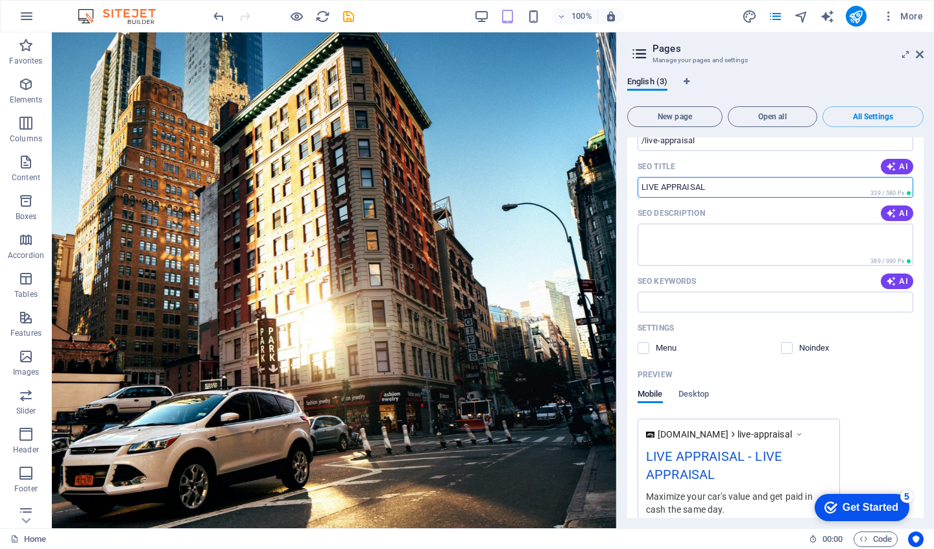
scroll to position [1249, 0]
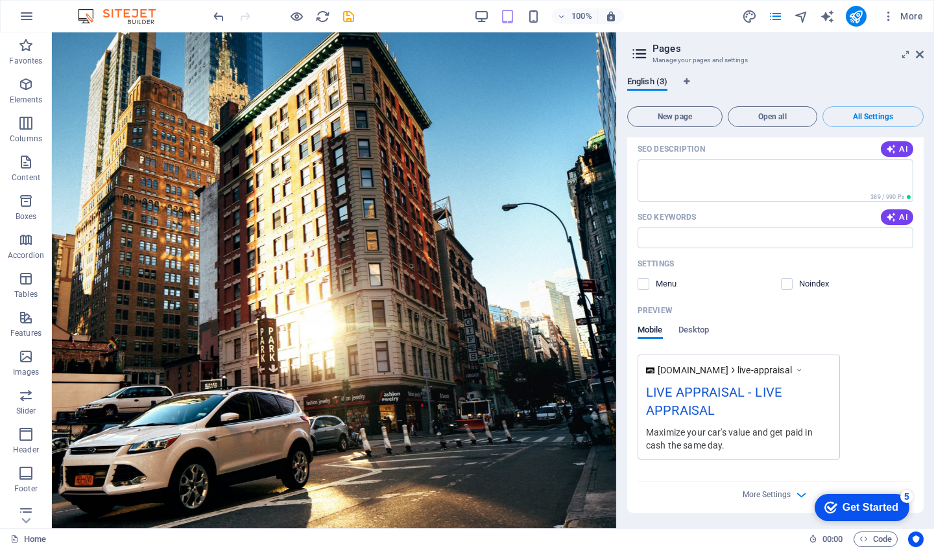
click at [784, 495] on span "More Settings" at bounding box center [767, 494] width 48 height 9
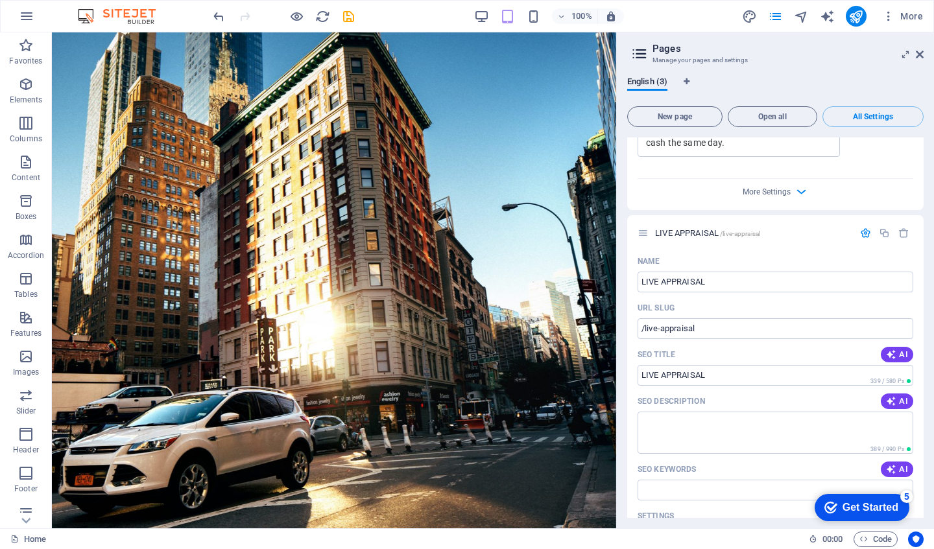
scroll to position [997, 0]
click at [821, 278] on input "LIVE APPRAISAL" at bounding box center [776, 282] width 276 height 21
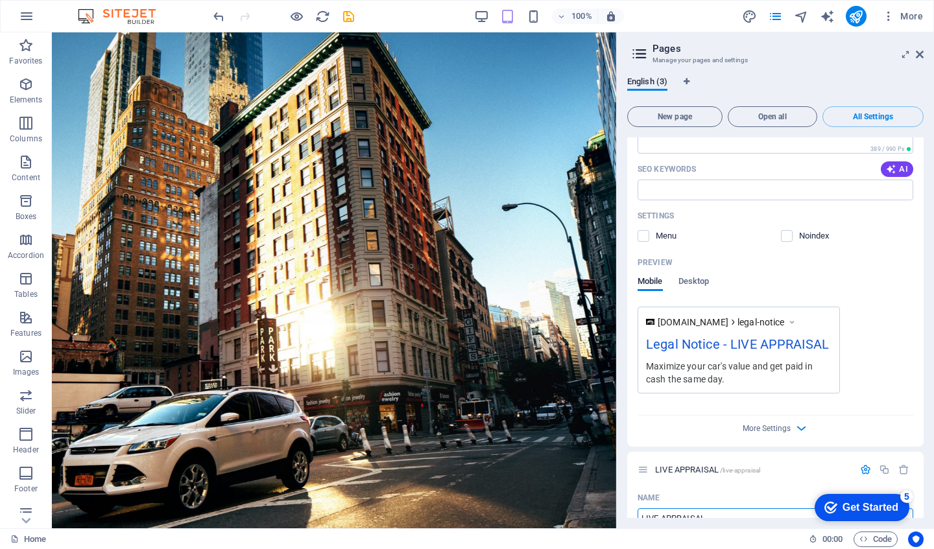
scroll to position [760, 0]
click at [706, 285] on span "Desktop" at bounding box center [694, 283] width 31 height 18
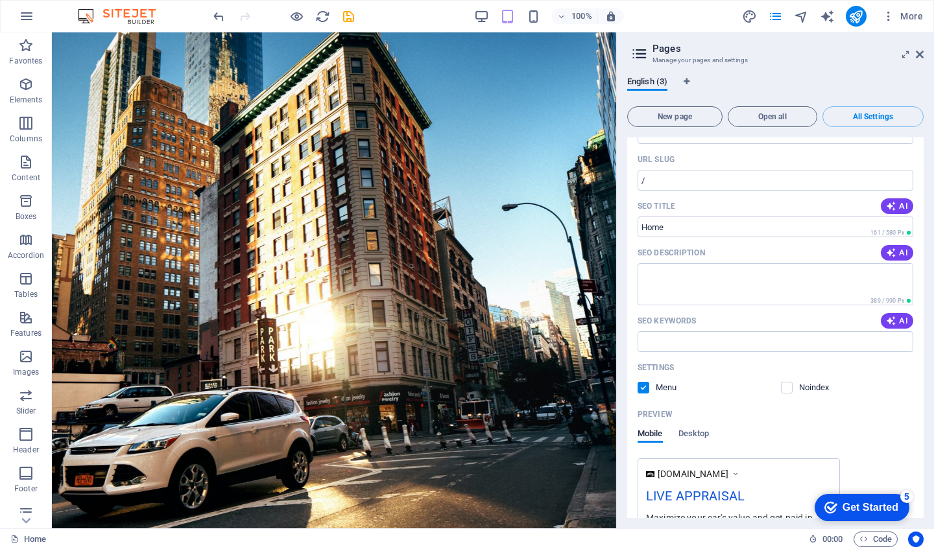
scroll to position [0, 0]
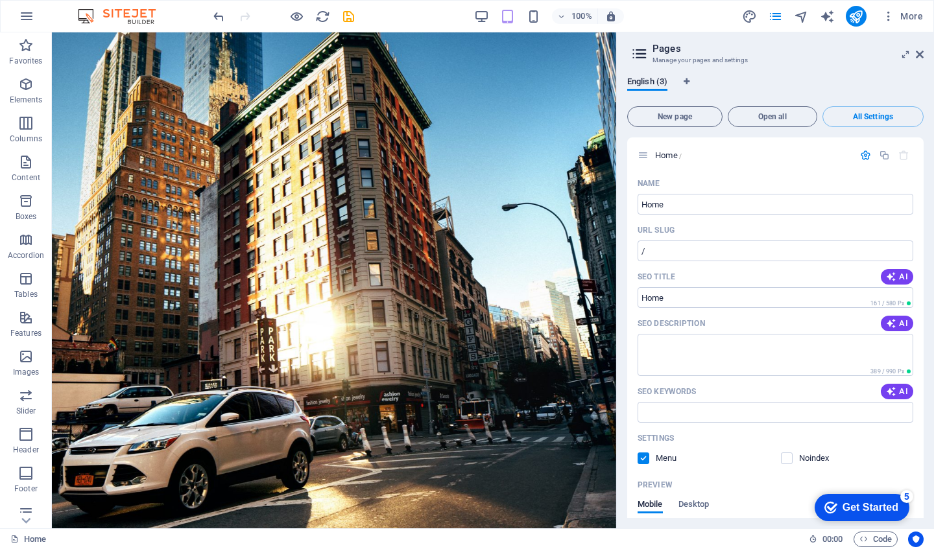
click at [810, 250] on input "/" at bounding box center [776, 251] width 276 height 21
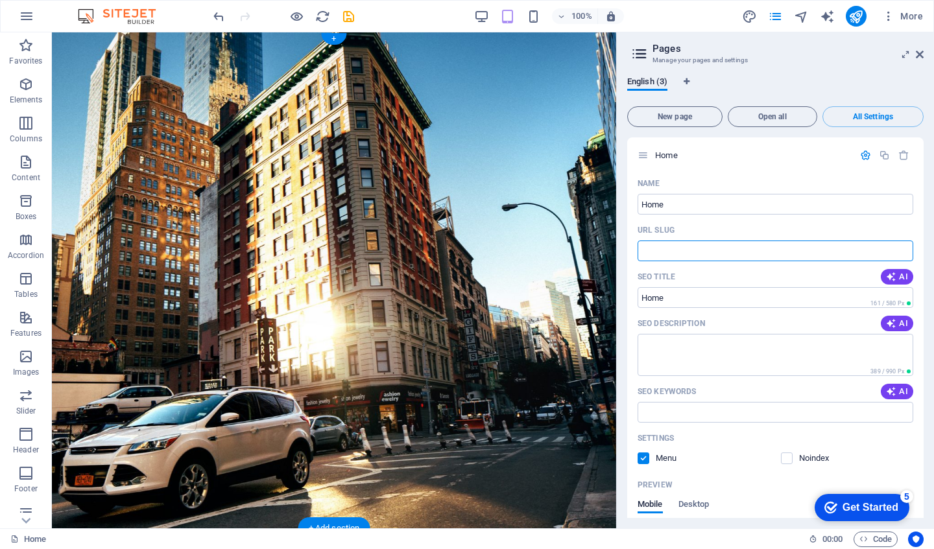
click at [791, 302] on input "SEO Title" at bounding box center [776, 297] width 276 height 21
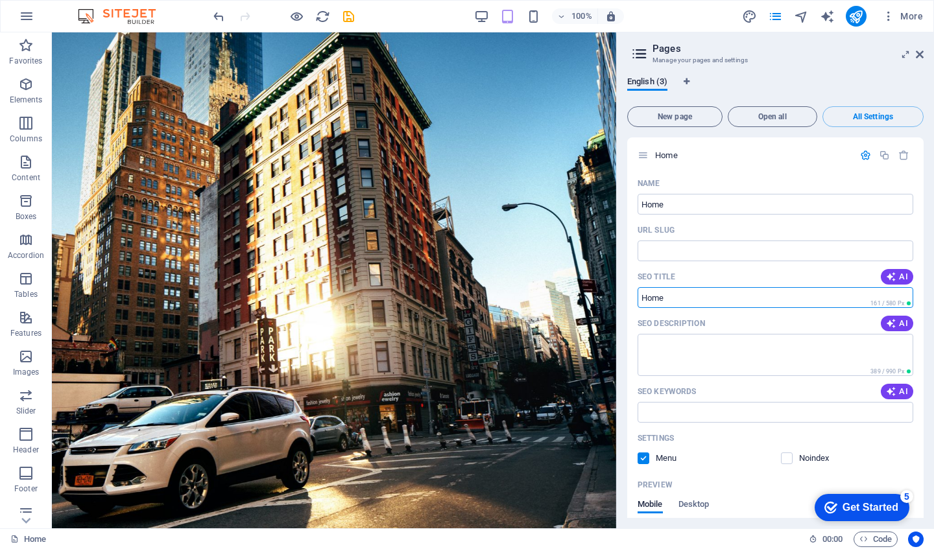
click at [785, 120] on span "Open all" at bounding box center [773, 117] width 78 height 8
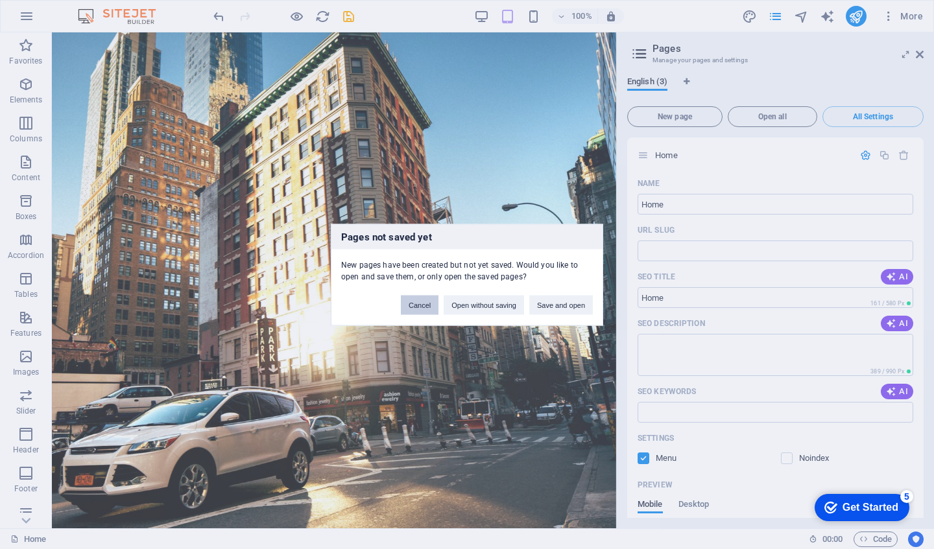
click at [417, 304] on button "Cancel" at bounding box center [420, 304] width 38 height 19
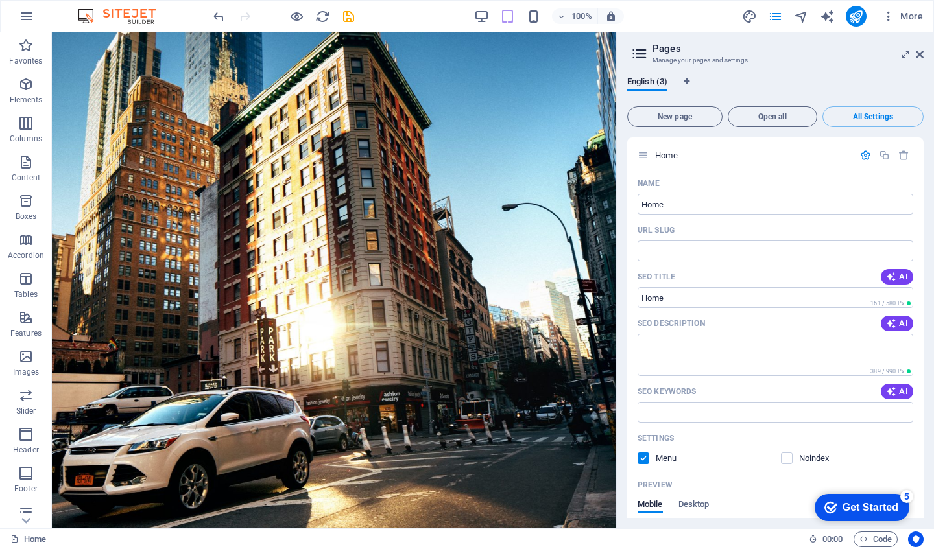
click at [722, 294] on input "SEO Title" at bounding box center [776, 297] width 276 height 21
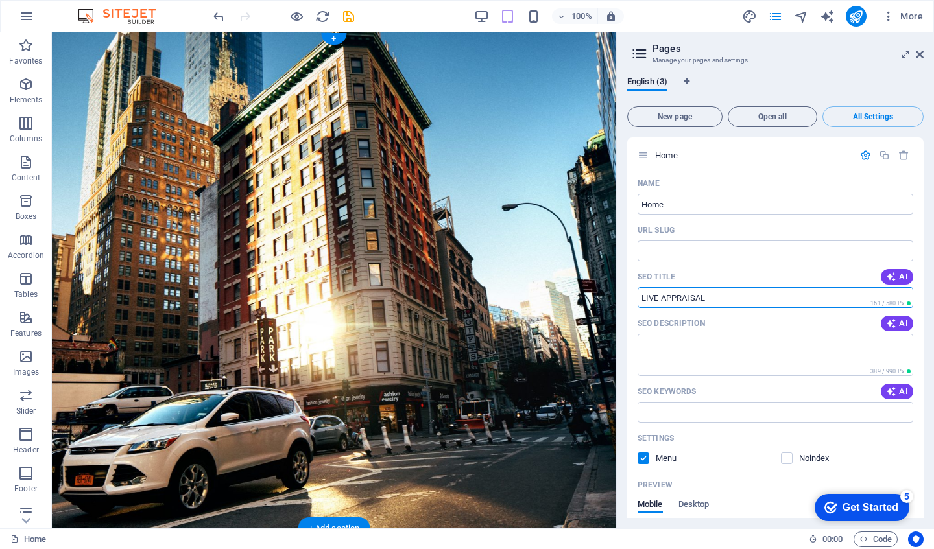
type input "LIVE APPRAISAL"
click at [697, 203] on input "Home" at bounding box center [776, 204] width 276 height 21
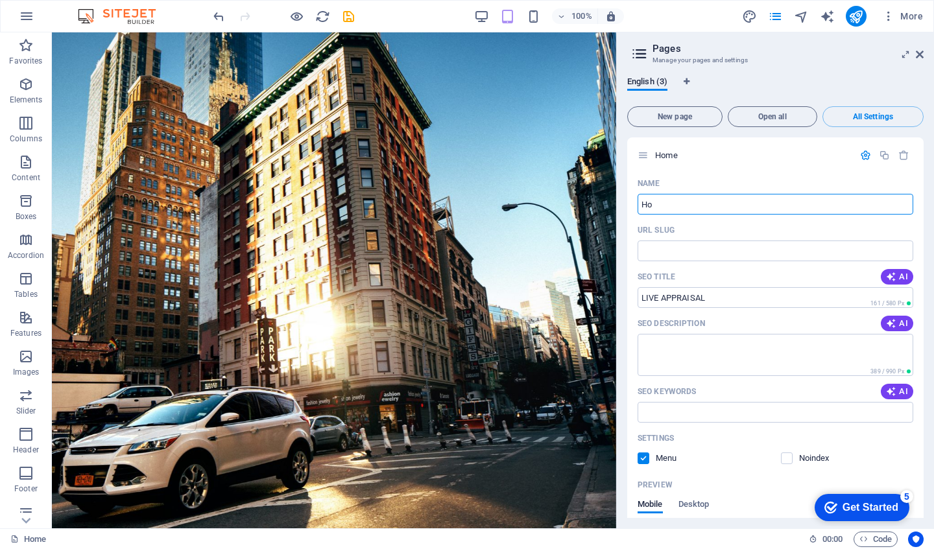
type input "H"
type input "LIVE APPRAISAL"
click at [351, 21] on icon "save" at bounding box center [348, 16] width 15 height 15
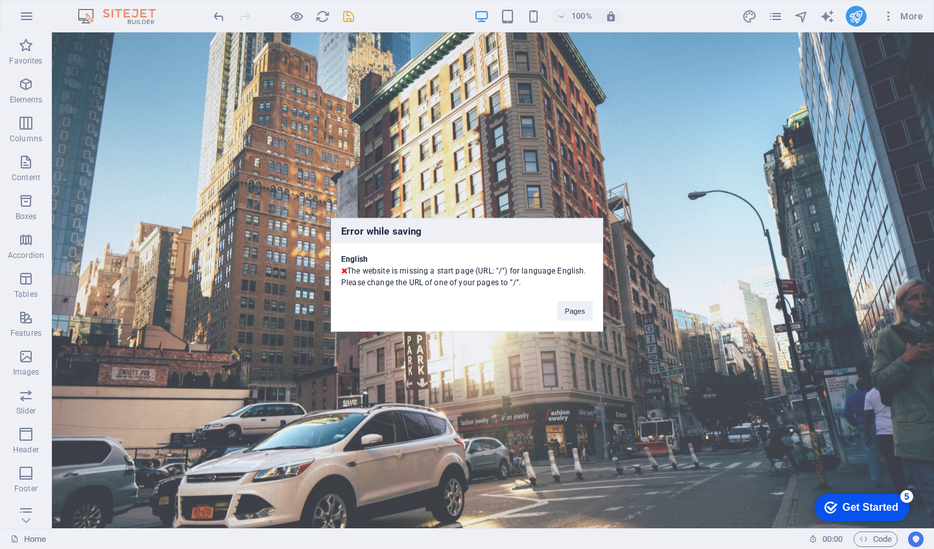
click at [581, 311] on button "Pages" at bounding box center [575, 310] width 36 height 19
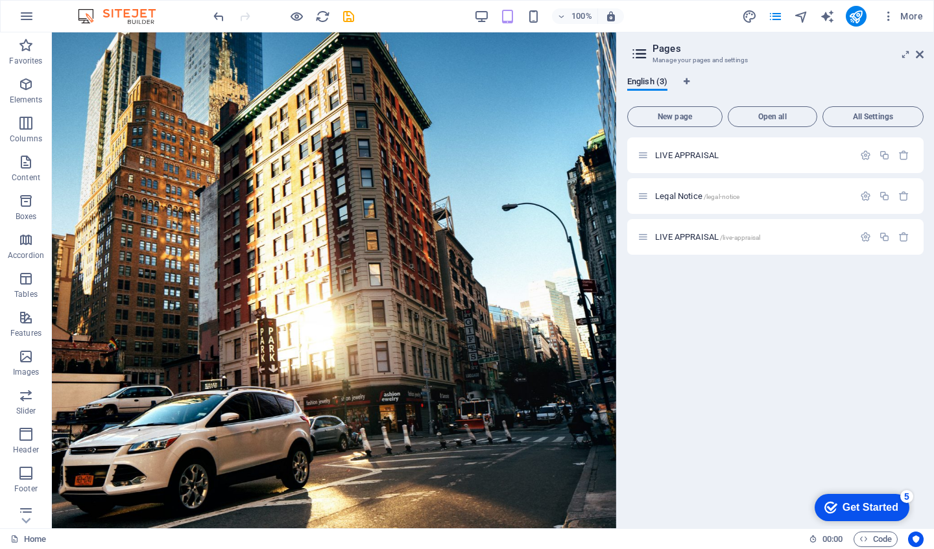
click at [697, 242] on div "LIVE APPRAISAL /live-appraisal" at bounding box center [746, 237] width 216 height 15
click at [642, 237] on icon at bounding box center [643, 237] width 11 height 11
click at [643, 240] on icon at bounding box center [643, 237] width 11 height 11
click at [891, 117] on span "All Settings" at bounding box center [873, 117] width 90 height 8
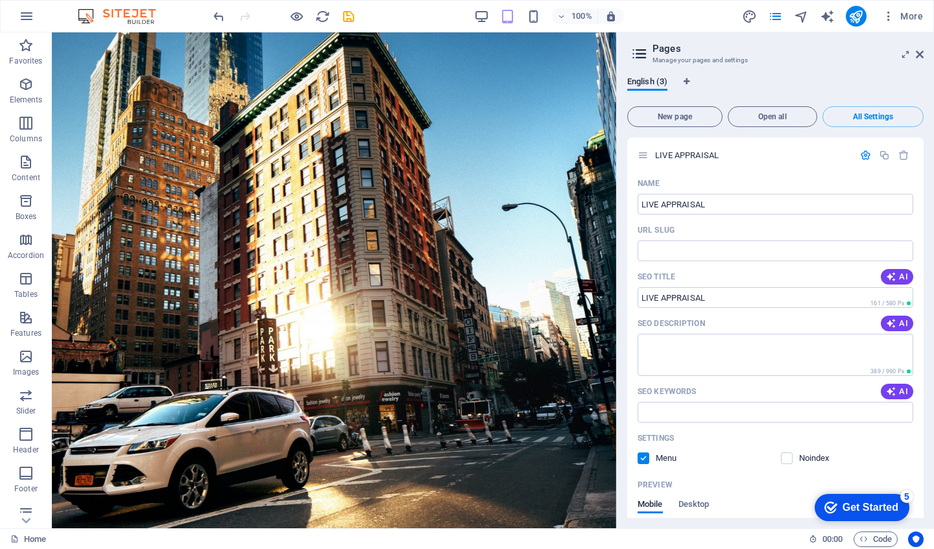
scroll to position [951, 0]
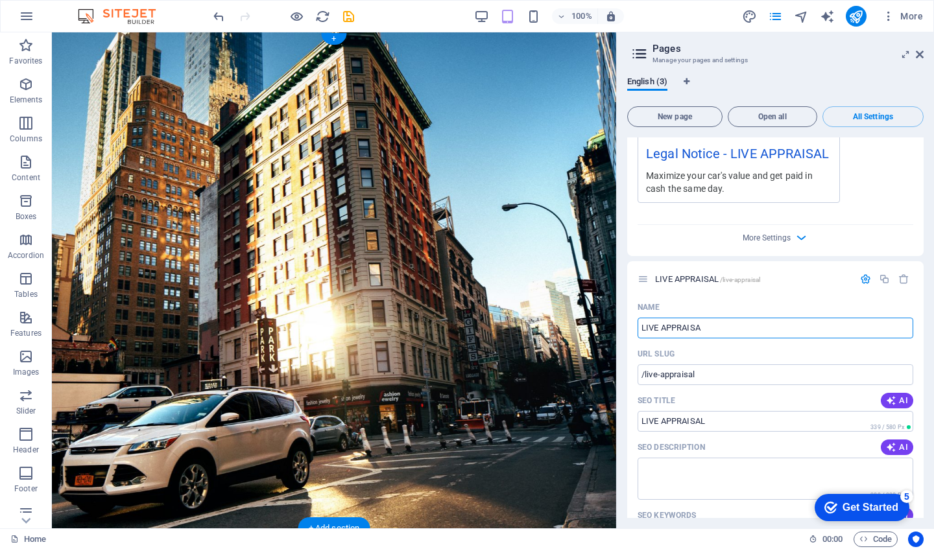
type input "LIVE APPRAISA"
type input "/live-appraisa"
type input "LIVE APPRAISA"
type input "L"
type input "/live-apprais"
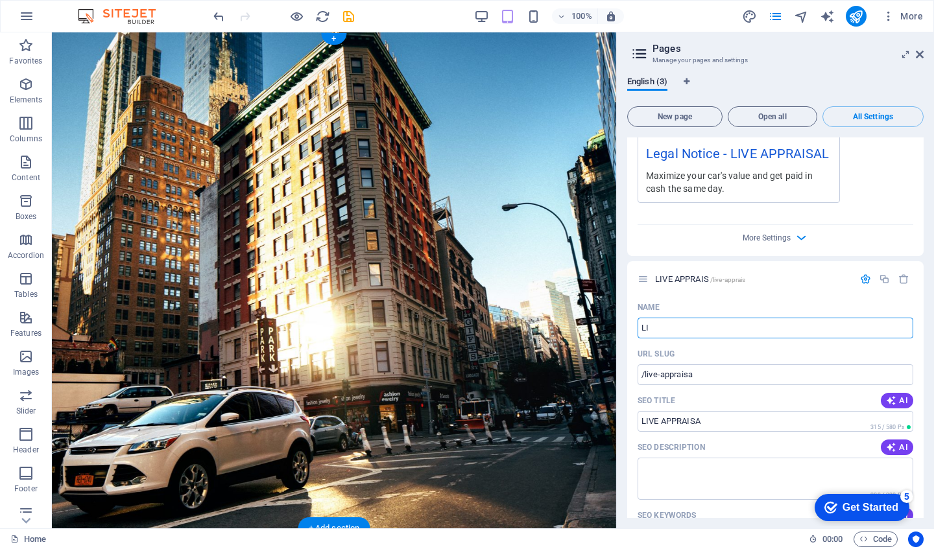
type input "LIVE APPRAIS"
type input "/"
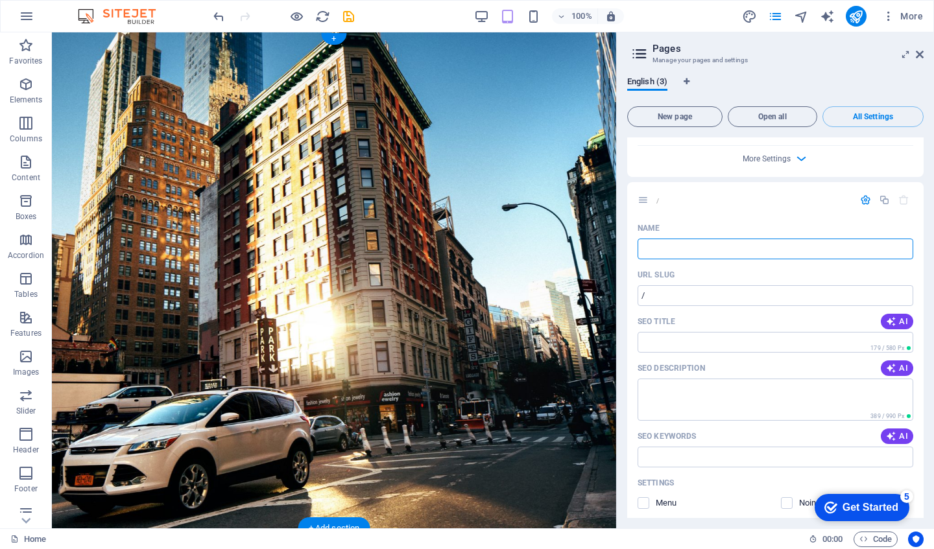
scroll to position [1028, 0]
click at [350, 16] on icon "save" at bounding box center [348, 16] width 15 height 15
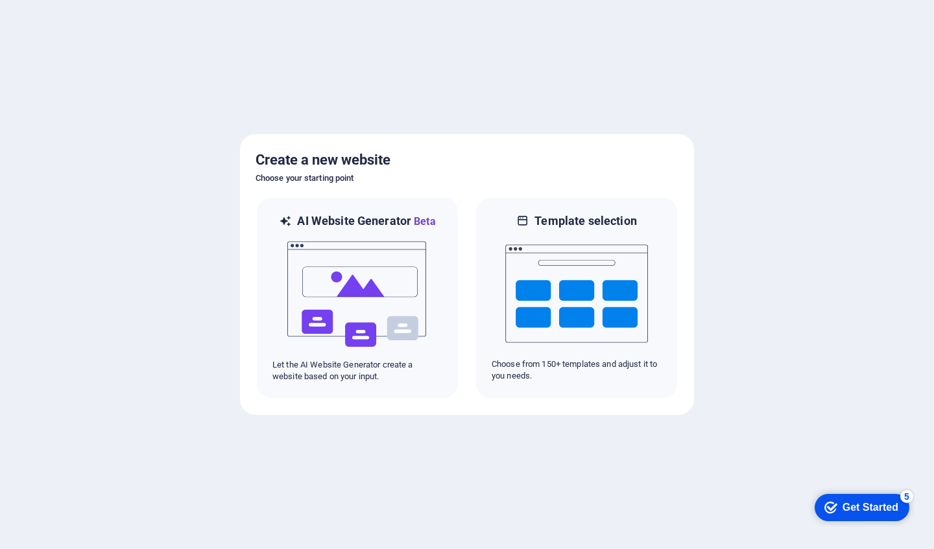
click at [837, 515] on div "checkmark Get Started 5" at bounding box center [862, 507] width 95 height 27
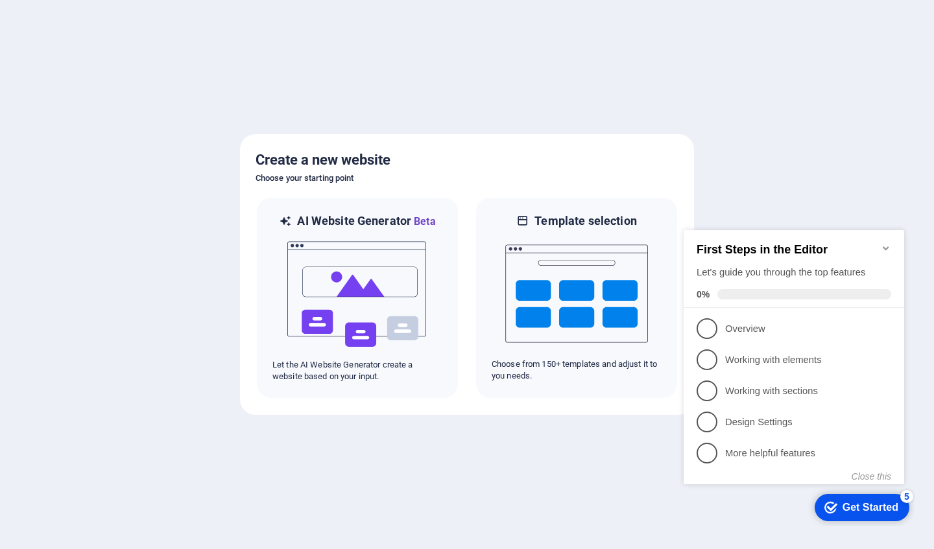
click at [709, 426] on span "4" at bounding box center [707, 422] width 21 height 21
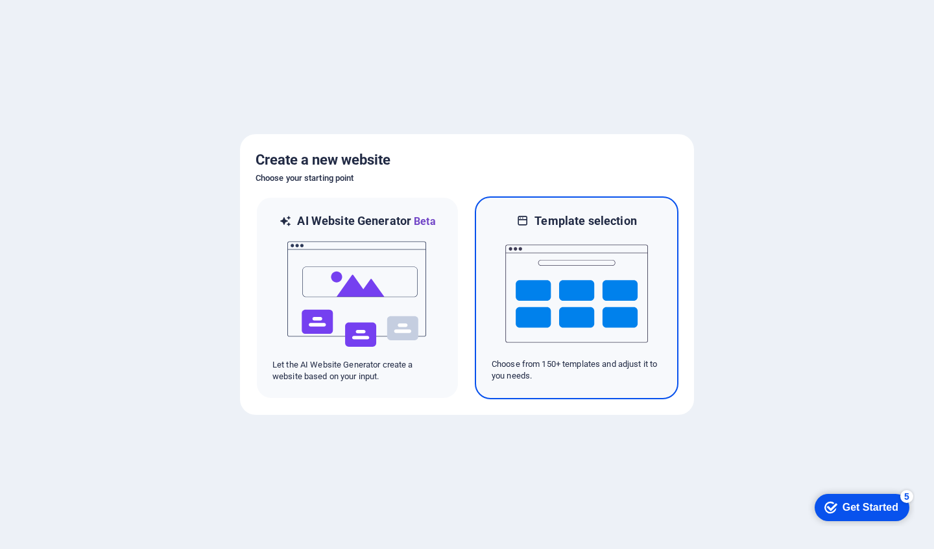
click at [610, 283] on img at bounding box center [576, 294] width 143 height 130
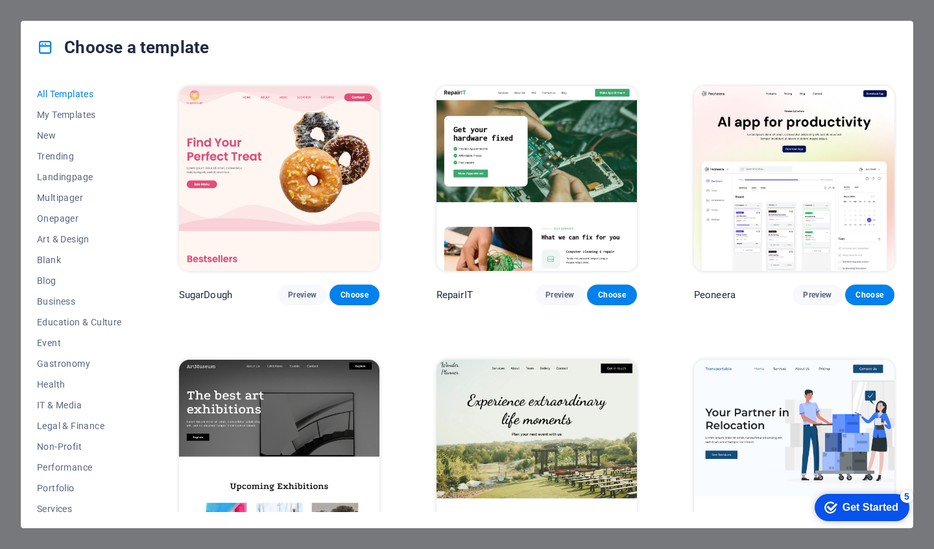
scroll to position [90, 0]
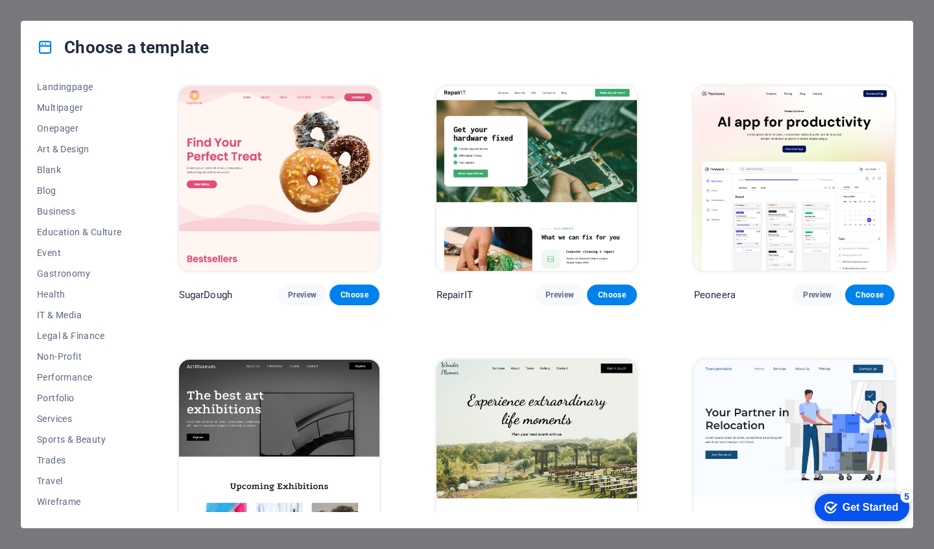
click at [882, 9] on div "Choose a template All Templates My Templates New Trending Landingpage Multipage…" at bounding box center [467, 274] width 934 height 549
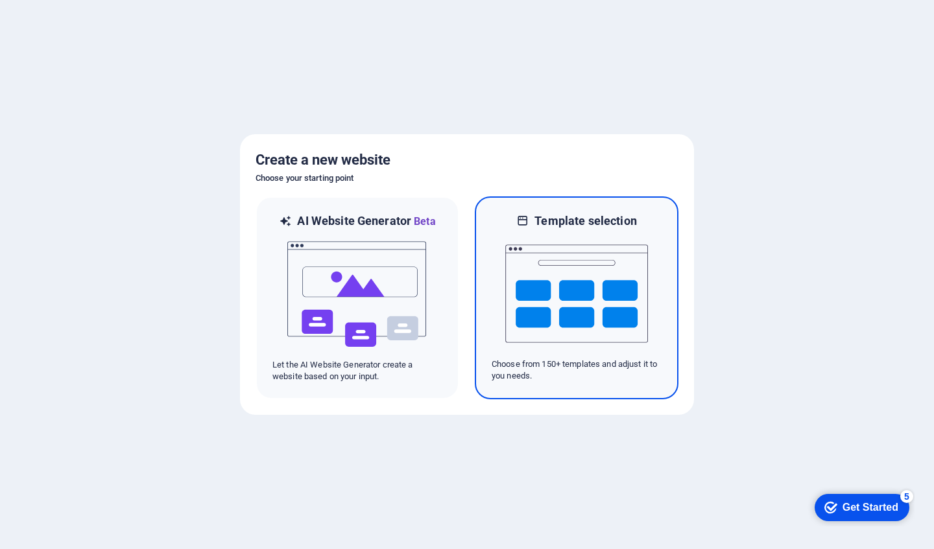
click at [582, 280] on img at bounding box center [576, 294] width 143 height 130
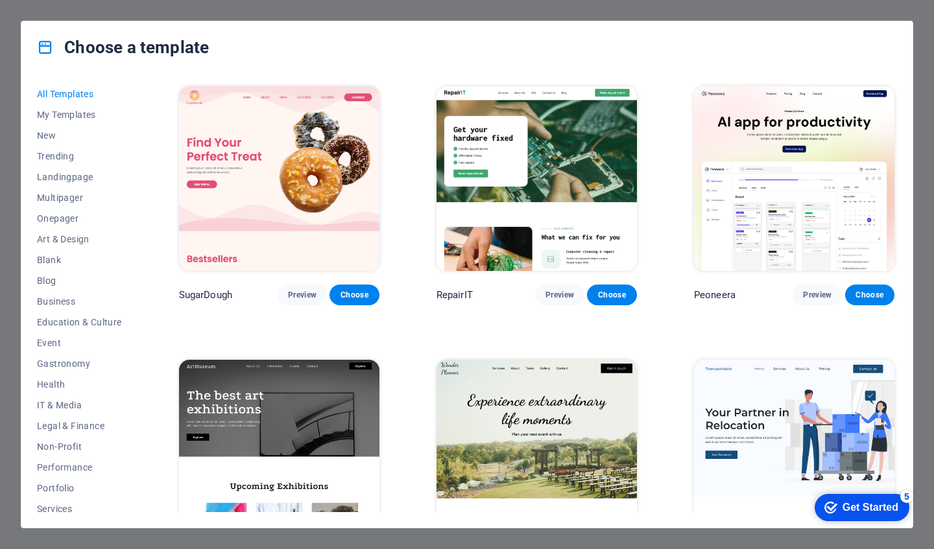
click at [60, 218] on span "Onepager" at bounding box center [79, 218] width 85 height 10
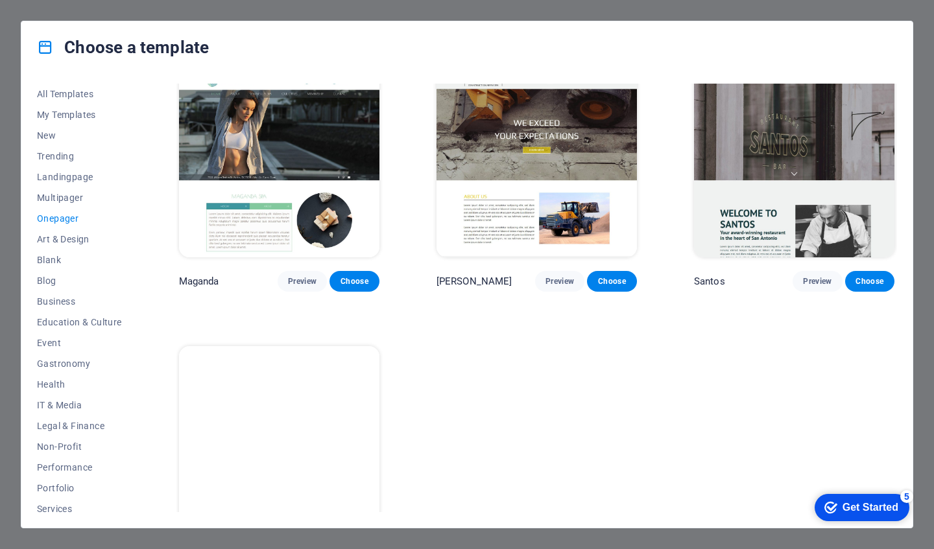
scroll to position [6031, 0]
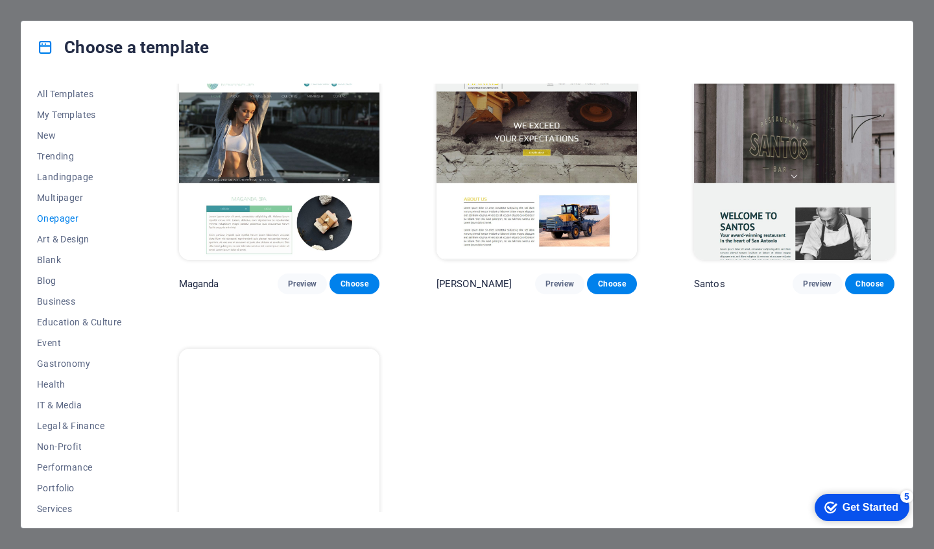
click at [229, 381] on img at bounding box center [279, 441] width 200 height 185
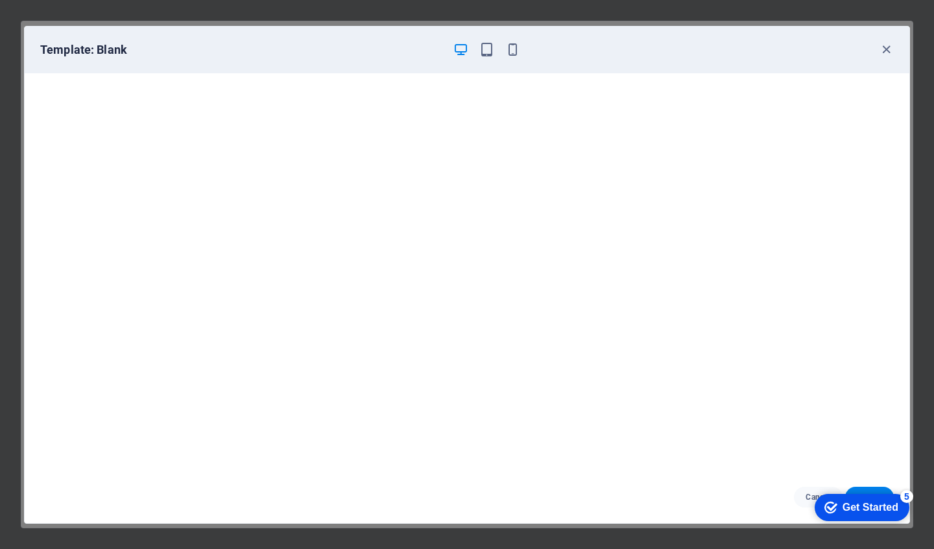
click at [110, 45] on h6 "Template: Blank" at bounding box center [241, 50] width 402 height 16
click at [882, 52] on icon "button" at bounding box center [886, 49] width 15 height 15
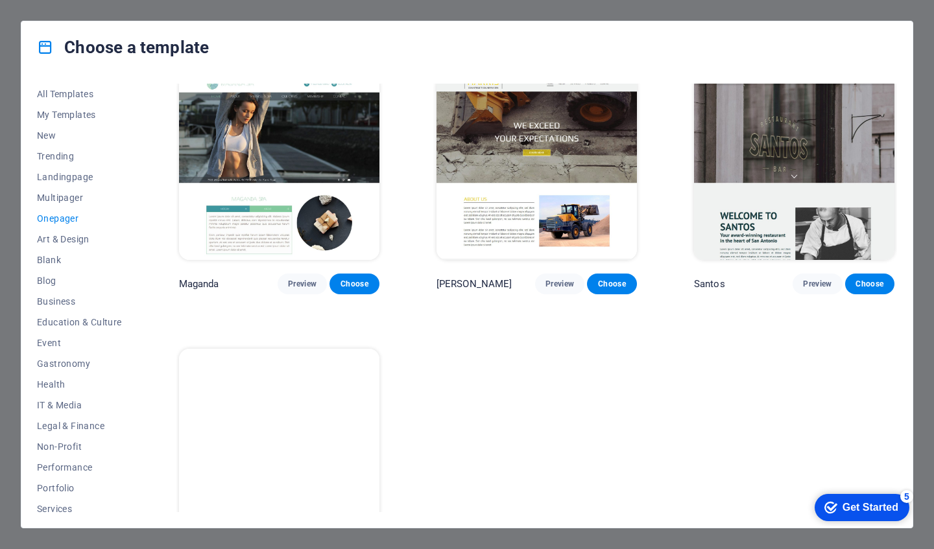
click at [252, 386] on img at bounding box center [279, 441] width 200 height 185
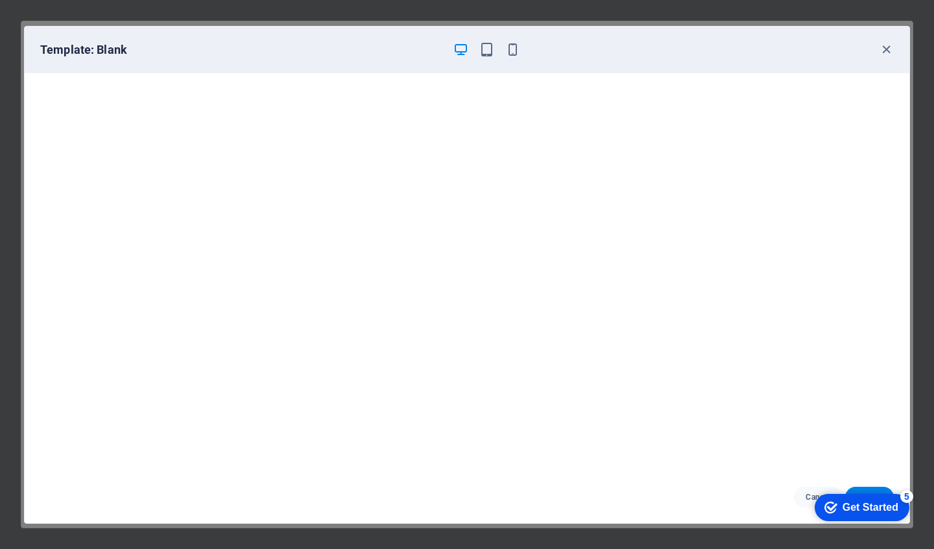
click at [866, 488] on div "checkmark Get Started 5 First Steps in the Editor Let's guide you through the t…" at bounding box center [859, 507] width 110 height 39
click at [894, 500] on div "checkmark Get Started 5" at bounding box center [862, 507] width 95 height 27
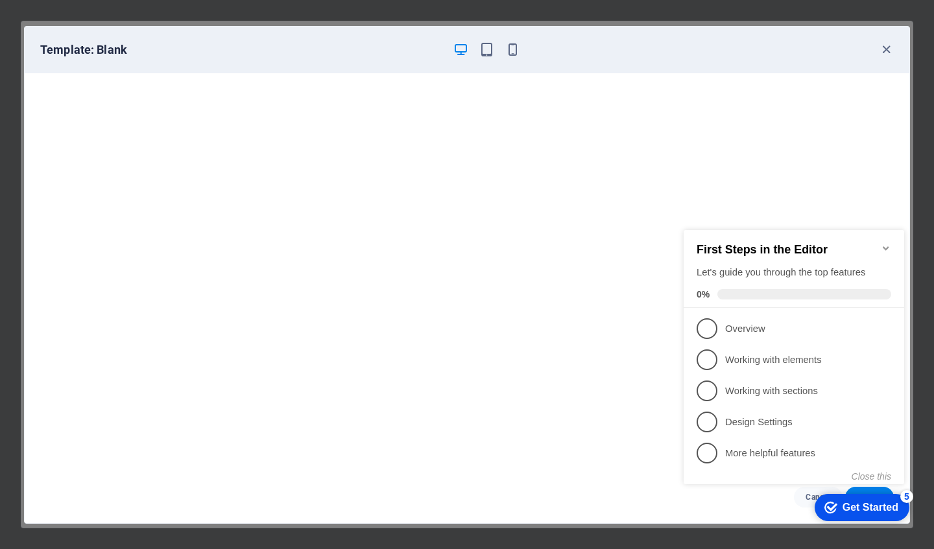
click at [711, 326] on span "1" at bounding box center [707, 329] width 21 height 21
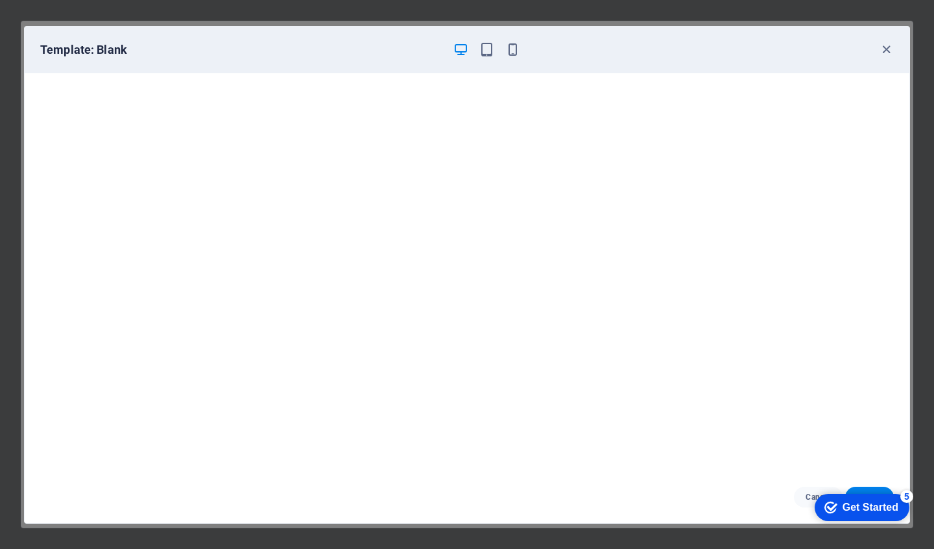
drag, startPoint x: 1715, startPoint y: 930, endPoint x: 909, endPoint y: 489, distance: 918.6
click at [909, 478] on div "Cancel Choose" at bounding box center [467, 498] width 885 height 52
click at [859, 488] on div "checkmark Get Started 5 First Steps in the Editor Let's guide you through the t…" at bounding box center [859, 507] width 110 height 39
click at [874, 503] on div "Get Started" at bounding box center [871, 508] width 56 height 12
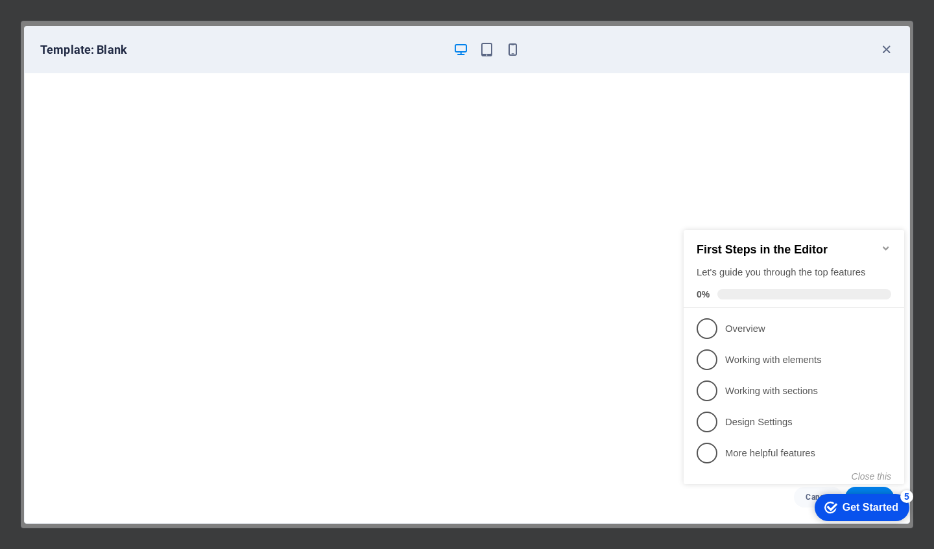
click at [714, 414] on span "4" at bounding box center [707, 422] width 21 height 21
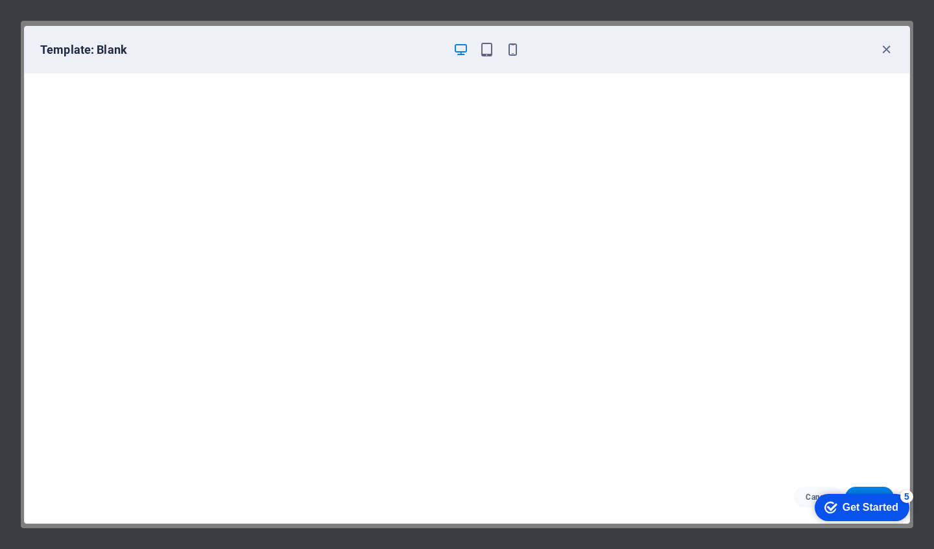
click at [858, 499] on div "checkmark Get Started 5" at bounding box center [862, 507] width 95 height 27
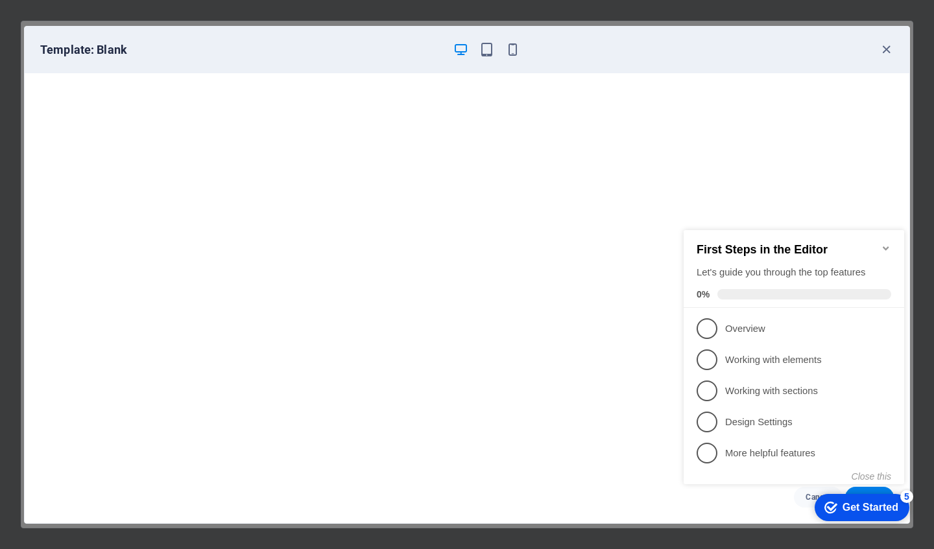
click at [889, 244] on icon "Minimize checklist" at bounding box center [886, 248] width 10 height 10
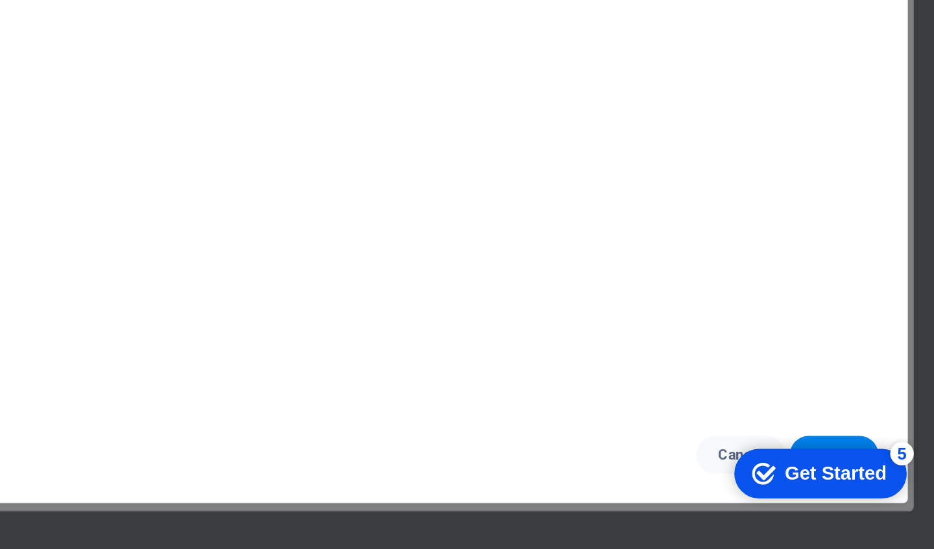
scroll to position [0, 0]
click at [740, 457] on icon "Get Started 5 items remaining, 0% complete" at bounding box center [742, 458] width 13 height 12
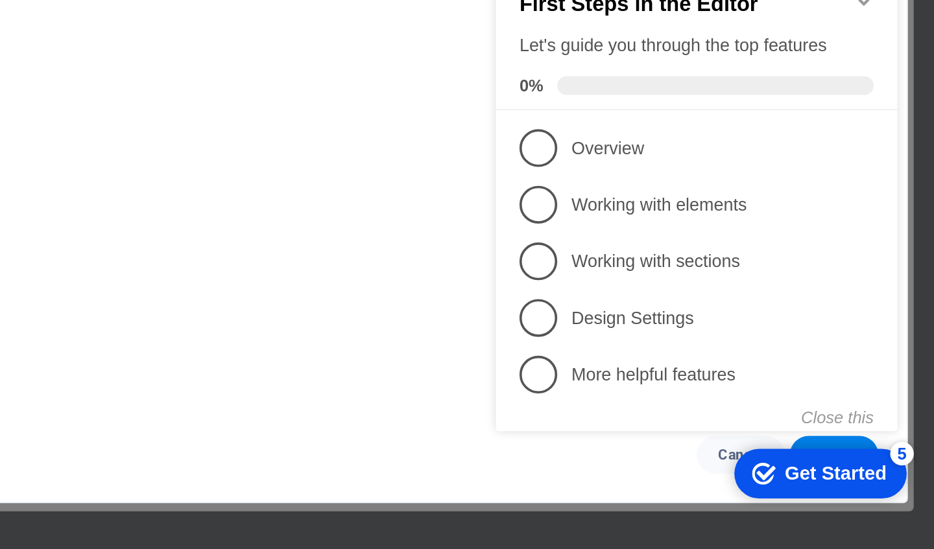
click at [527, 149] on link "4 Design Settings - incomplete" at bounding box center [601, 145] width 195 height 21
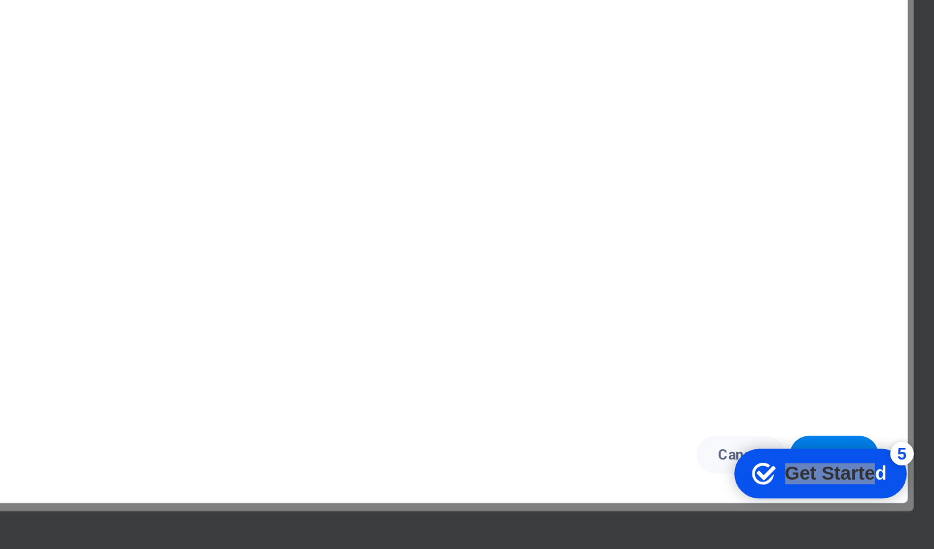
drag, startPoint x: 801, startPoint y: 450, endPoint x: 695, endPoint y: 450, distance: 106.4
click at [716, 450] on html "checkmark Get Started 5 First Steps in the Editor Let's guide you through the t…" at bounding box center [771, 456] width 110 height 39
drag, startPoint x: 908, startPoint y: 457, endPoint x: 102, endPoint y: 12, distance: 920.2
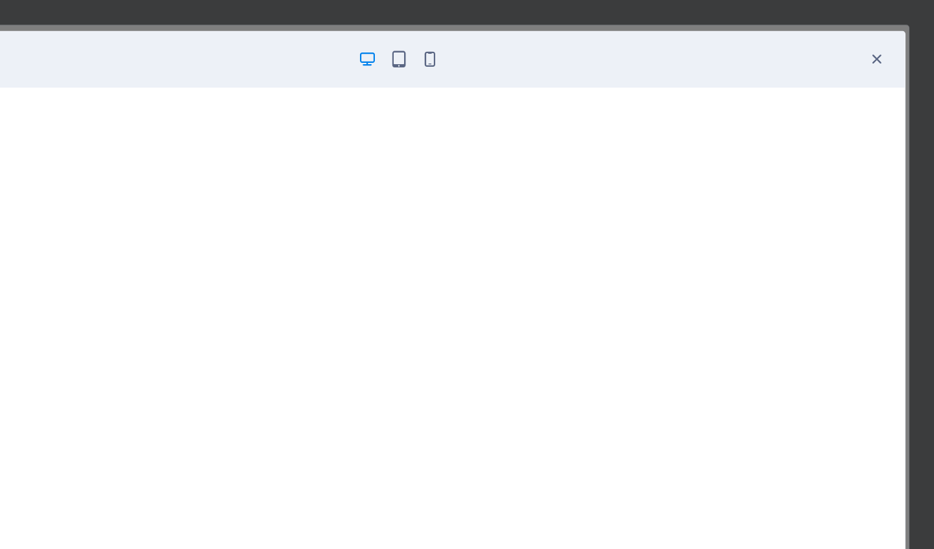
scroll to position [0, 0]
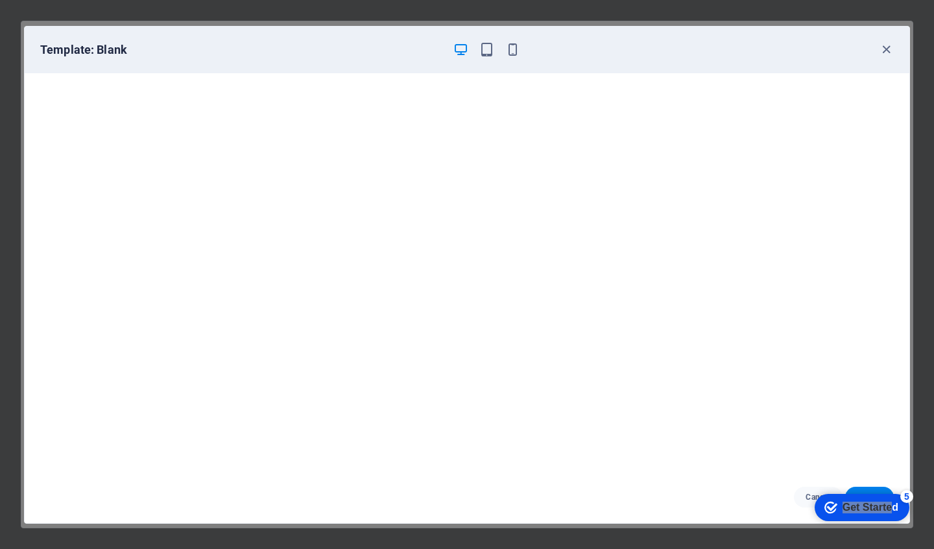
click at [490, 49] on icon "button" at bounding box center [486, 49] width 15 height 15
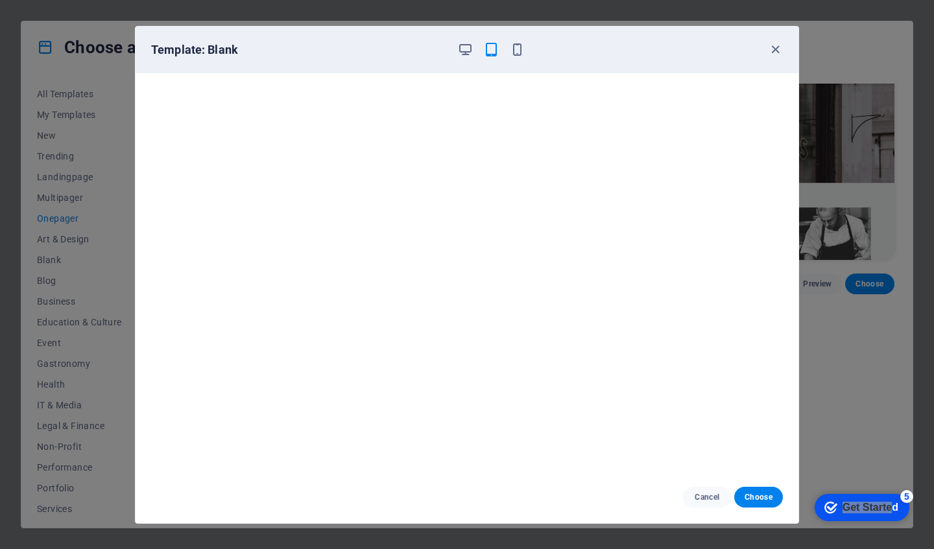
click at [751, 492] on span "Choose" at bounding box center [759, 497] width 28 height 10
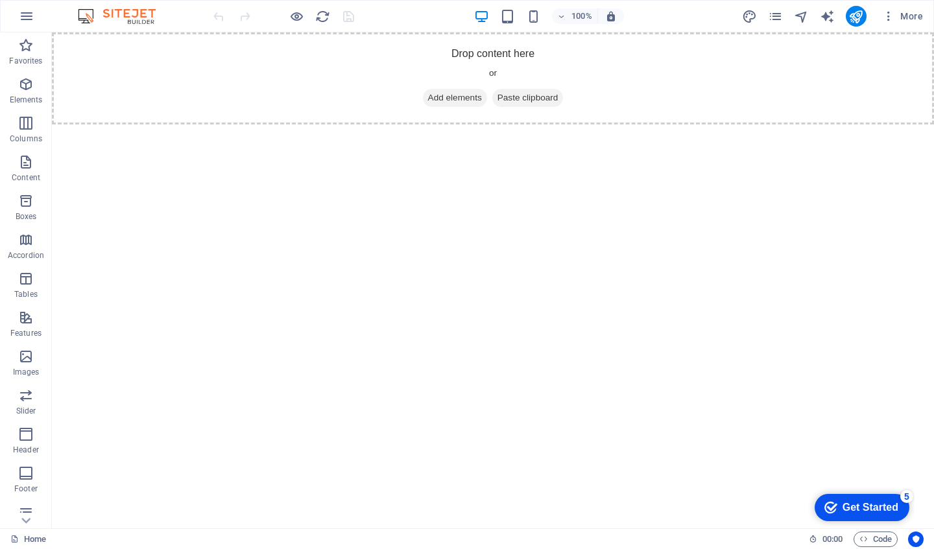
click at [27, 361] on icon "button" at bounding box center [26, 357] width 16 height 16
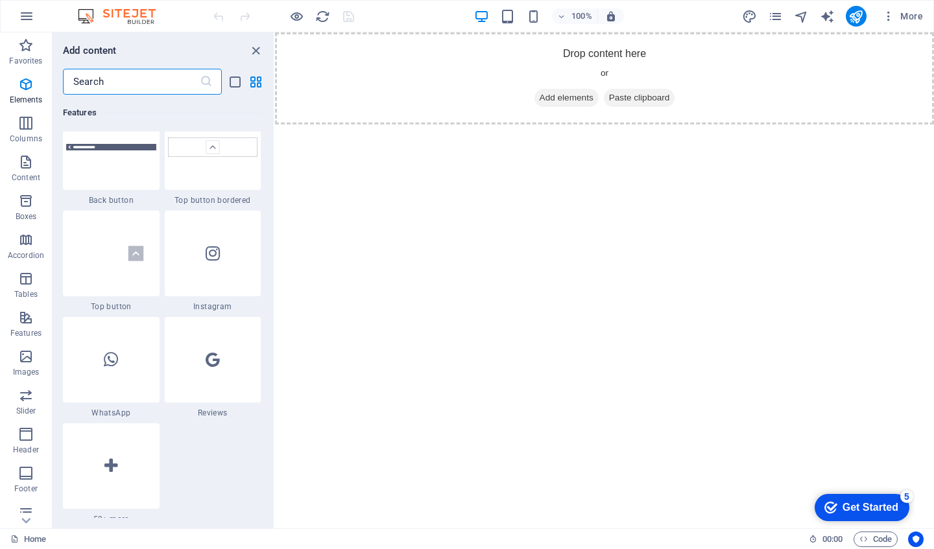
scroll to position [6684, 0]
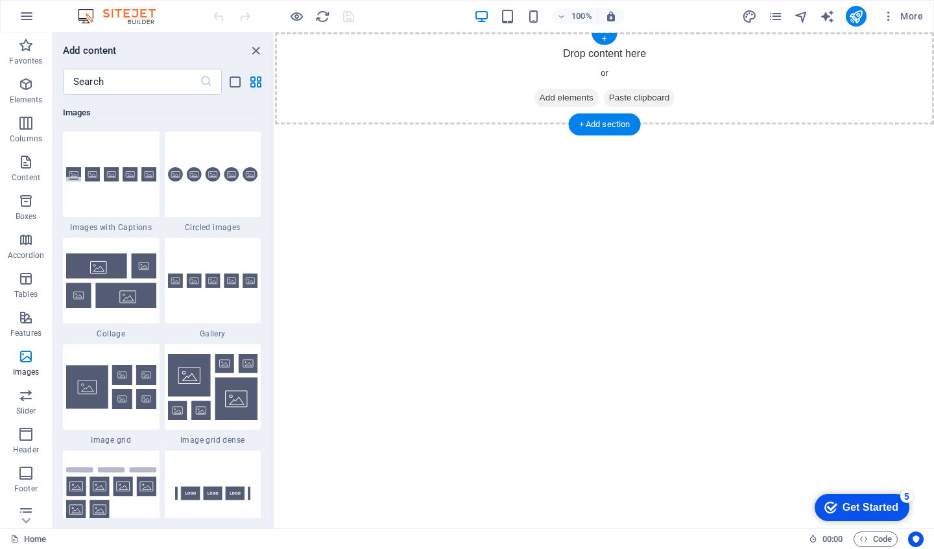
click at [566, 95] on span "Add elements" at bounding box center [567, 98] width 64 height 18
click at [546, 95] on span "Add elements" at bounding box center [567, 98] width 64 height 18
click at [205, 286] on div at bounding box center [213, 281] width 97 height 86
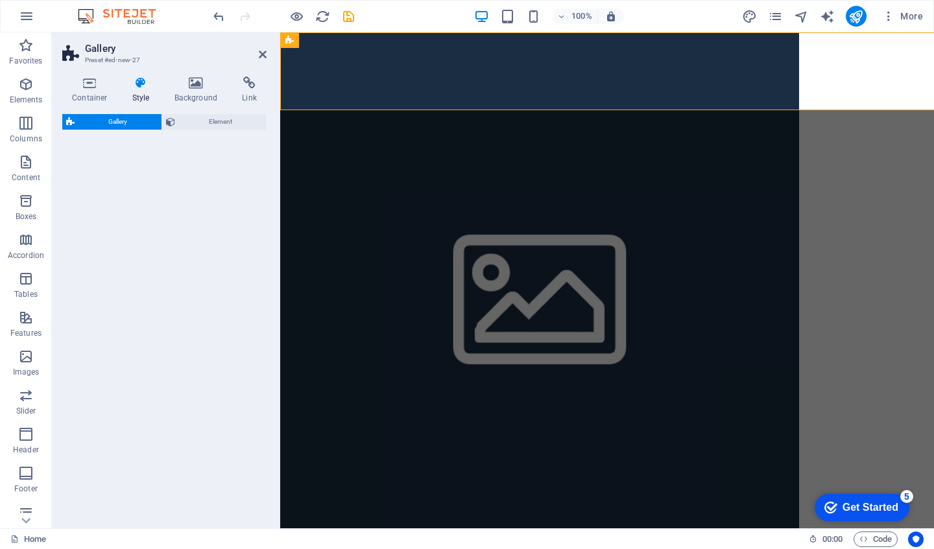
select select "rem"
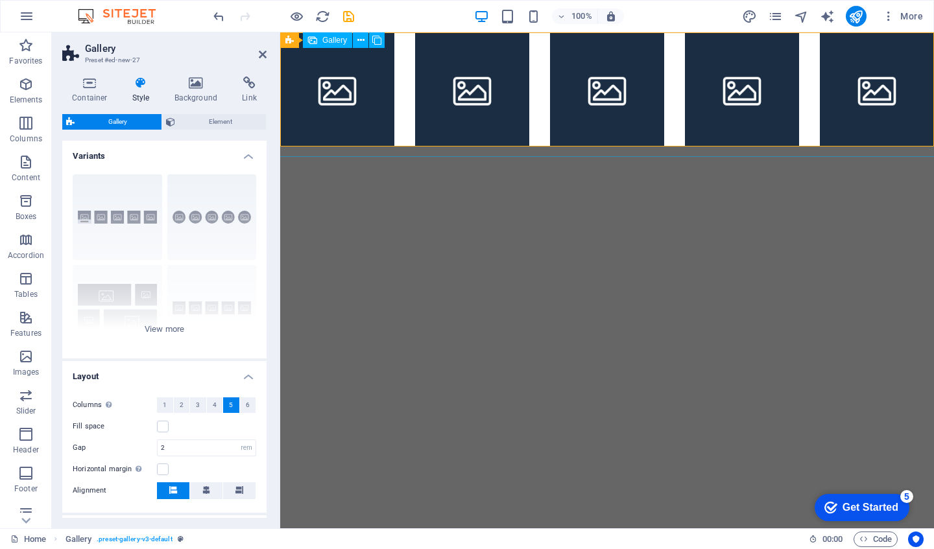
click at [350, 107] on li at bounding box center [337, 89] width 114 height 114
click at [338, 99] on li at bounding box center [337, 89] width 114 height 114
select select "4"
select select "px"
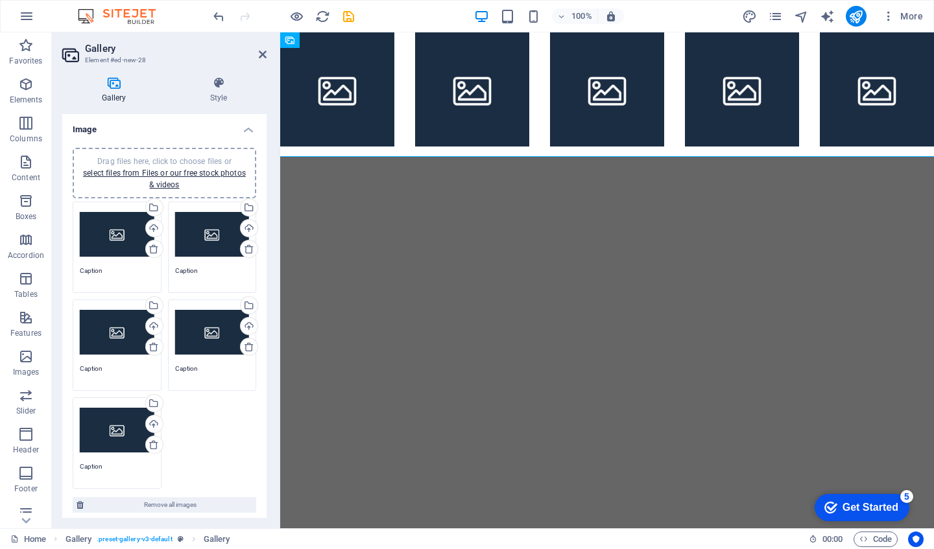
click at [119, 228] on div "Drag files here, click to choose files or select files from Files or our free s…" at bounding box center [117, 235] width 75 height 52
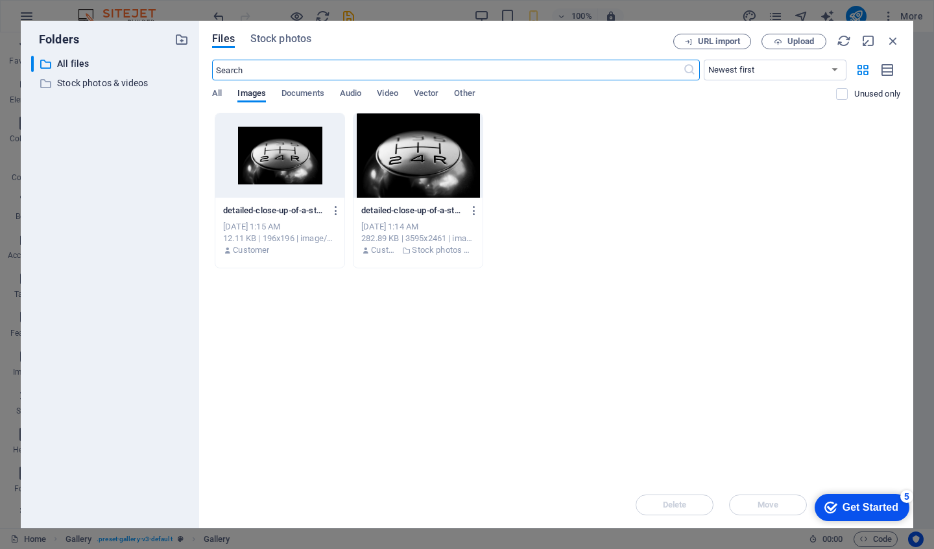
click at [311, 91] on span "Documents" at bounding box center [303, 95] width 43 height 18
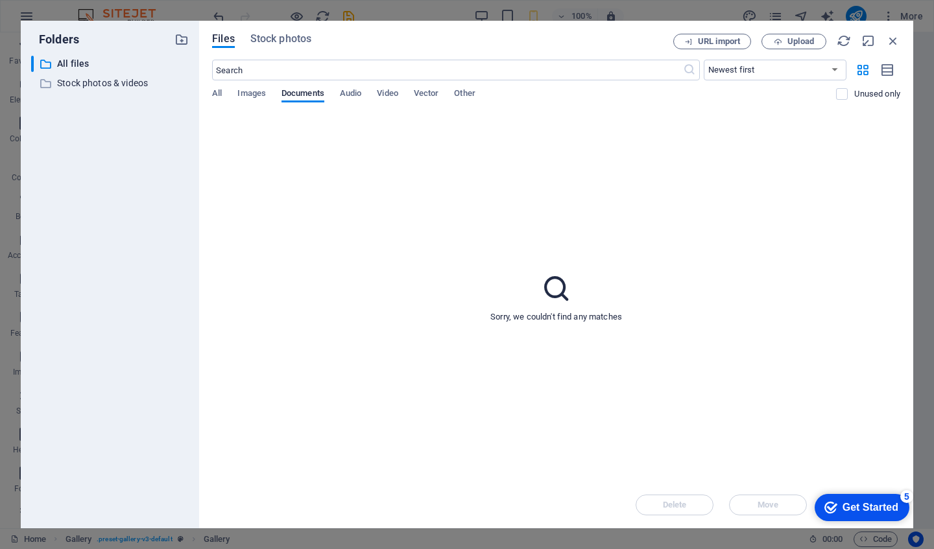
click at [367, 86] on div "​ Newest first Oldest first Name (A-Z) Name (Z-A) Size (0-9) Size (9-0) Resolut…" at bounding box center [556, 86] width 688 height 53
click at [357, 90] on span "Audio" at bounding box center [350, 95] width 21 height 18
click at [383, 90] on span "Video" at bounding box center [387, 95] width 21 height 18
click at [413, 93] on div "All Images Documents Audio Video Vector Other" at bounding box center [524, 100] width 624 height 25
click at [475, 100] on span "Other" at bounding box center [464, 95] width 21 height 18
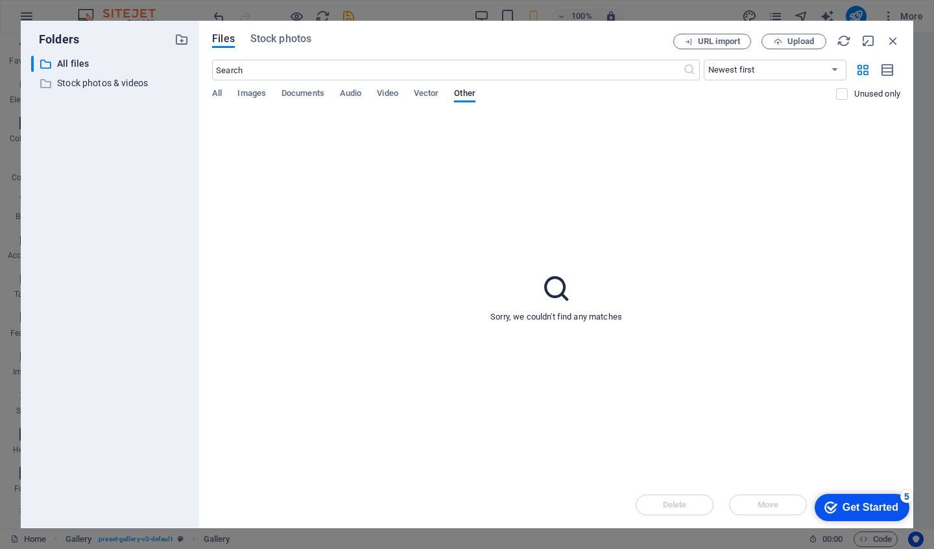
click at [221, 95] on span "All" at bounding box center [217, 95] width 10 height 18
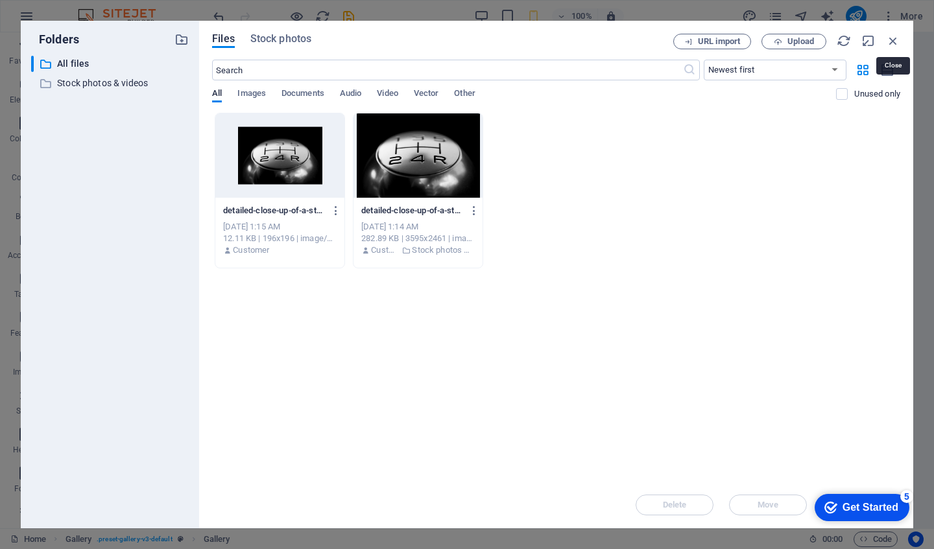
click at [887, 41] on icon "button" at bounding box center [893, 41] width 14 height 14
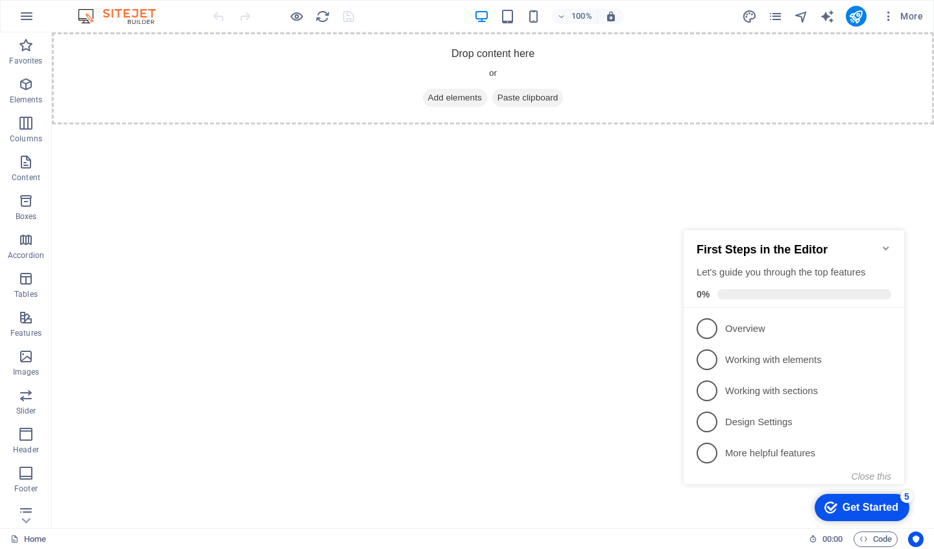
click at [871, 535] on span "Code" at bounding box center [876, 540] width 32 height 16
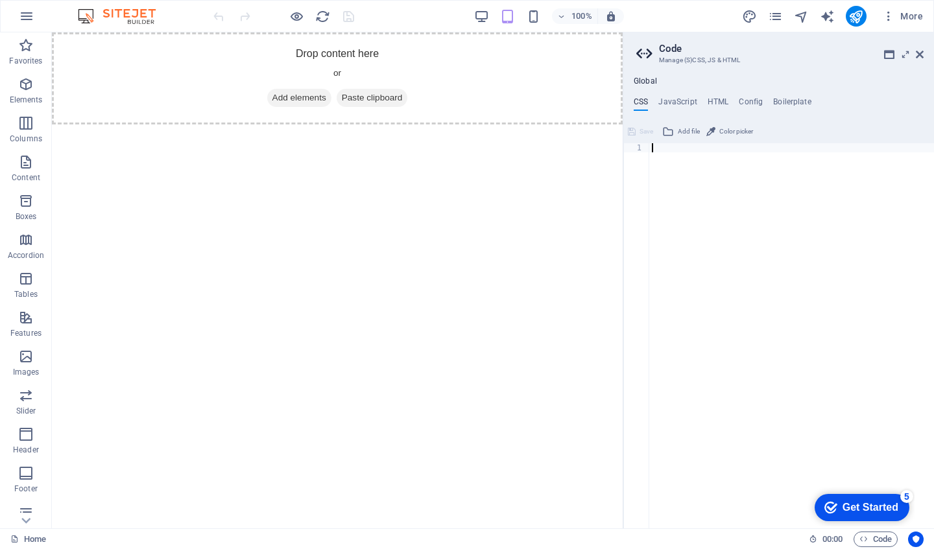
paste textarea "</body></html>"
type textarea "</body></html>"
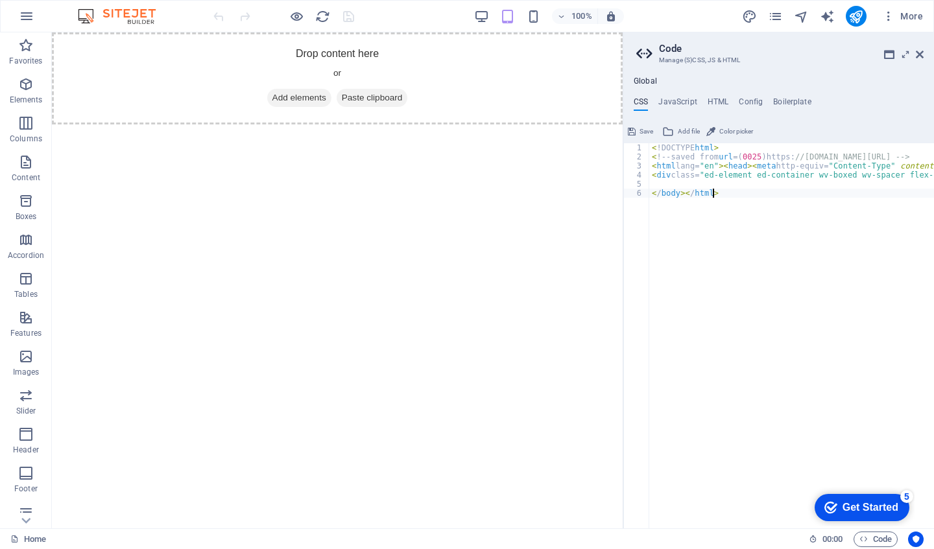
click at [443, 125] on html "Skip to main content Drop content here or Add elements Paste clipboard" at bounding box center [337, 78] width 571 height 92
click at [919, 51] on icon at bounding box center [920, 54] width 8 height 10
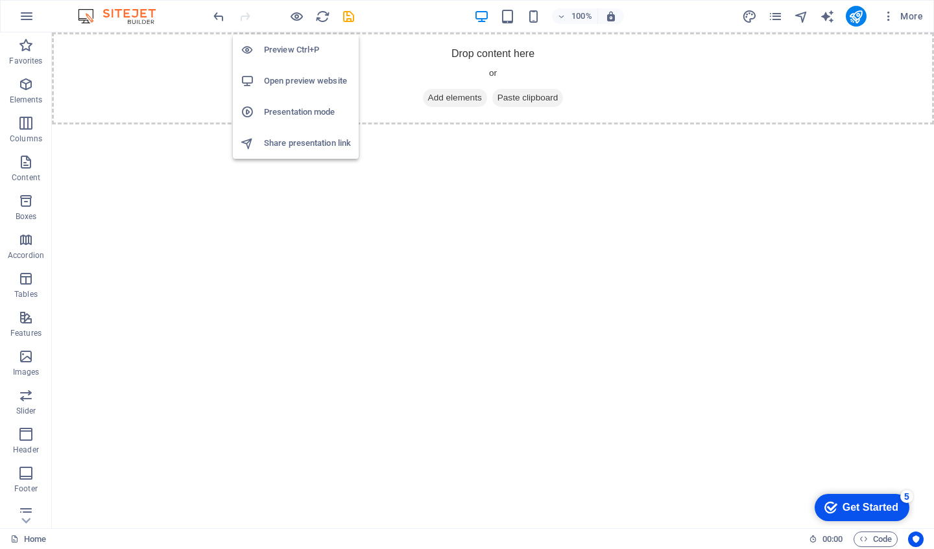
click at [296, 9] on icon "button" at bounding box center [296, 16] width 15 height 15
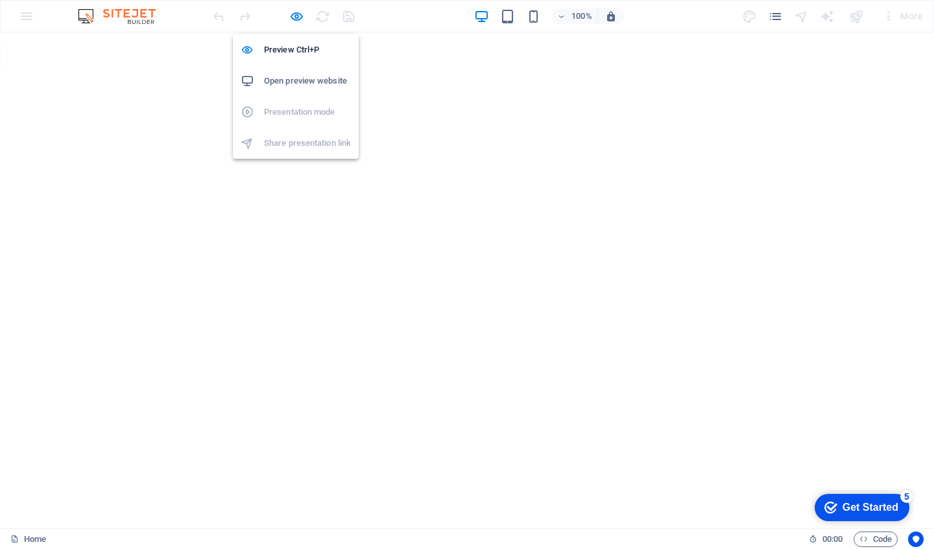
click at [280, 46] on h6 "Preview Ctrl+P" at bounding box center [307, 50] width 87 height 16
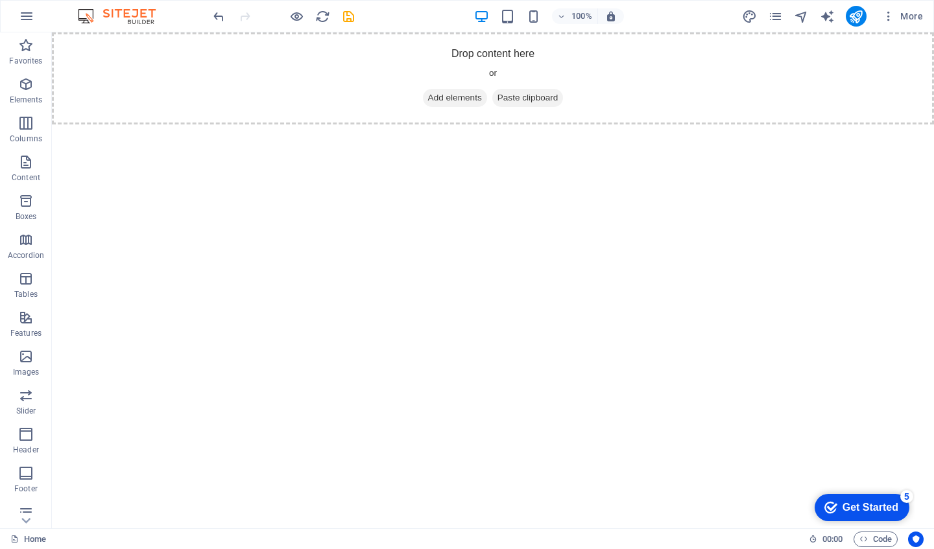
click at [869, 535] on span "Code" at bounding box center [876, 540] width 32 height 16
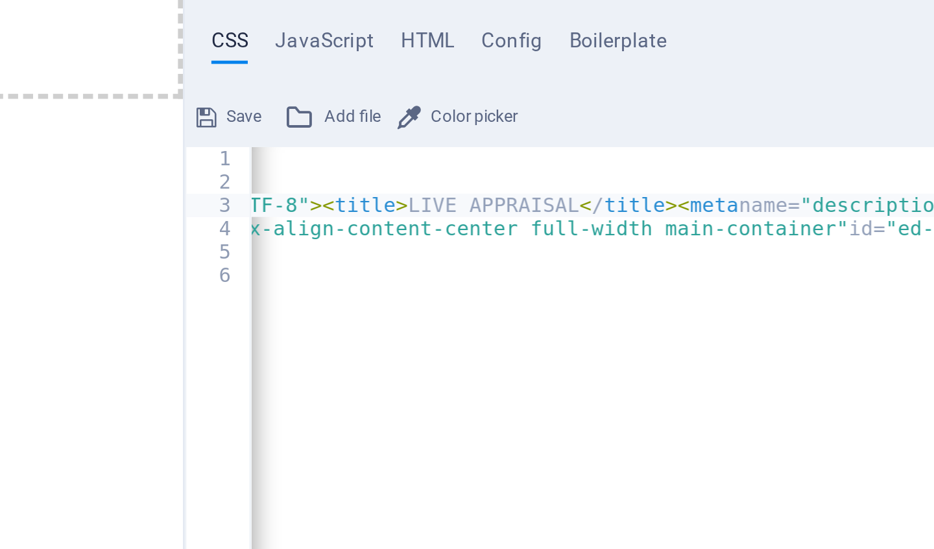
type textarea "<div class="ed-element ed-container wv-boxed wv-spacer flex-align-items-center …"
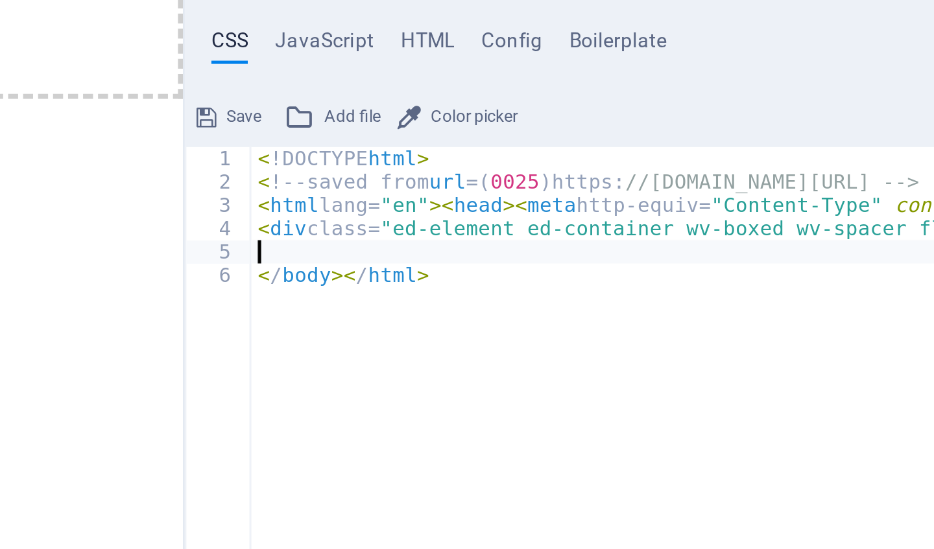
type textarea "</body></html>"
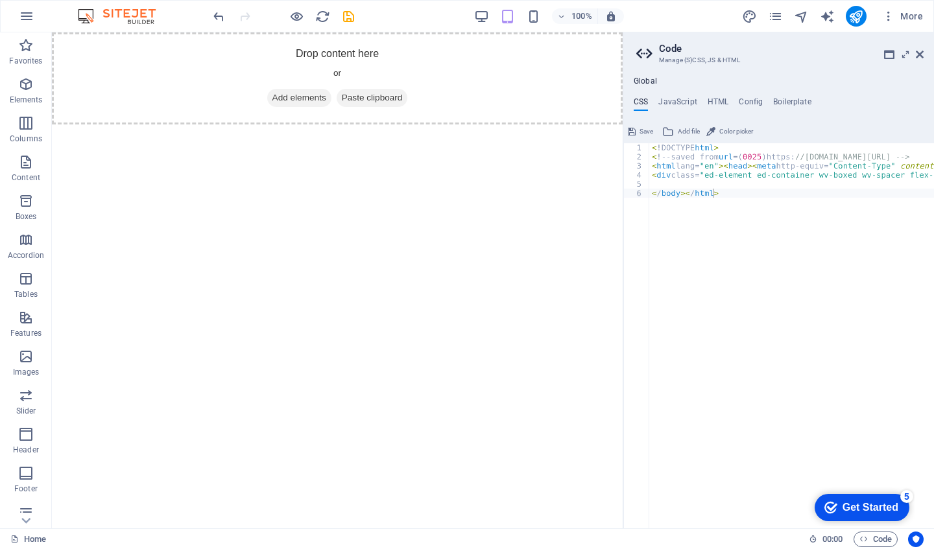
click at [29, 17] on icon "button" at bounding box center [27, 16] width 16 height 16
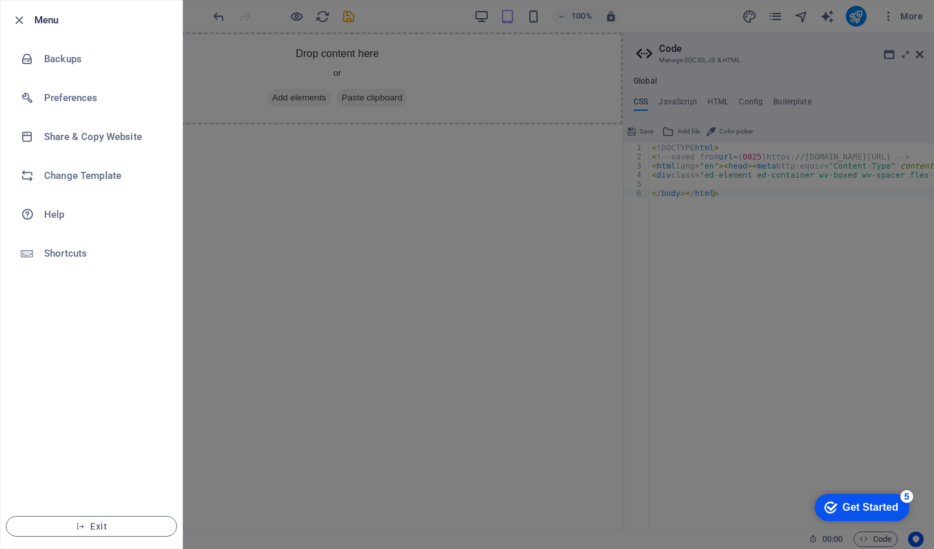
click at [99, 527] on span "Exit" at bounding box center [91, 527] width 149 height 10
